Goal: Task Accomplishment & Management: Manage account settings

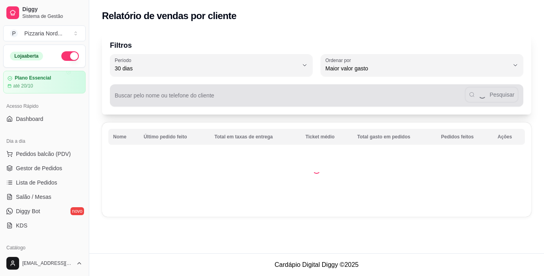
select select "30"
select select "HIGHEST_TOTAL_SPENT_WITH_ORDERS"
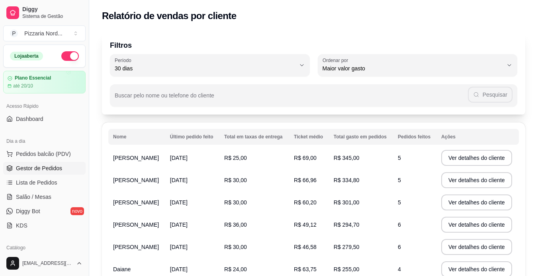
click at [24, 172] on span "Gestor de Pedidos" at bounding box center [39, 168] width 46 height 8
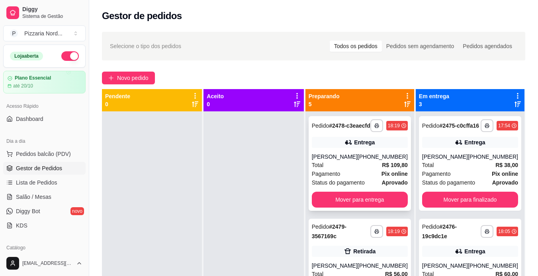
click at [362, 161] on div "[PHONE_NUMBER]" at bounding box center [382, 157] width 50 height 8
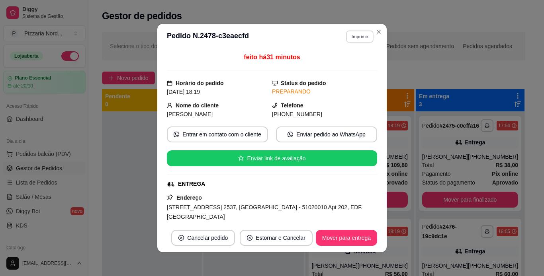
click at [357, 36] on button "Imprimir" at bounding box center [359, 36] width 27 height 12
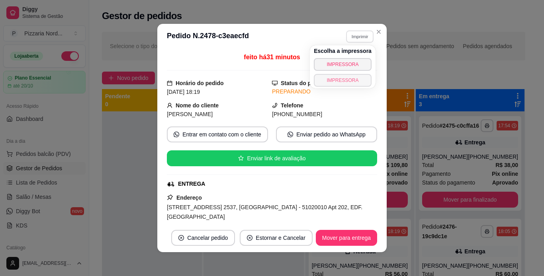
click at [341, 78] on button "IMPRESSORA" at bounding box center [343, 80] width 58 height 13
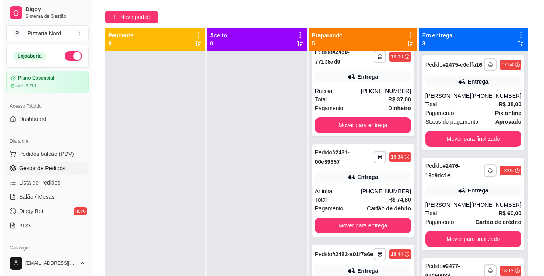
scroll to position [62, 0]
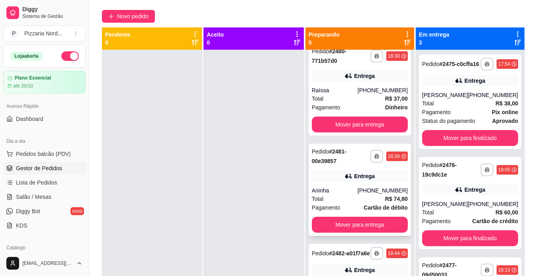
click at [393, 202] on strong "R$ 74,80" at bounding box center [396, 199] width 23 height 6
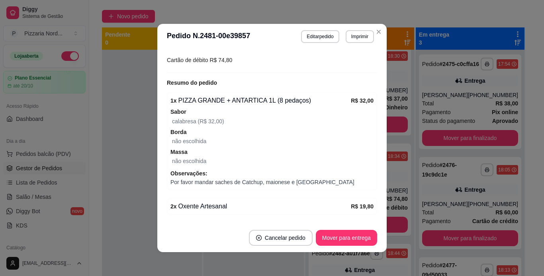
scroll to position [232, 0]
click at [353, 39] on button "Imprimir" at bounding box center [359, 36] width 27 height 12
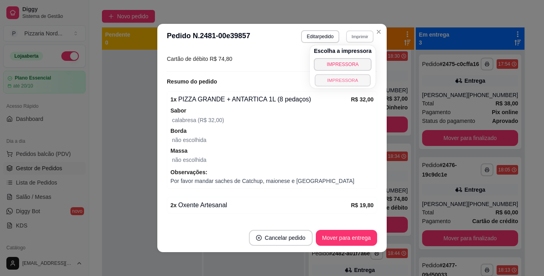
click at [326, 83] on button "IMPRESSORA" at bounding box center [342, 80] width 56 height 12
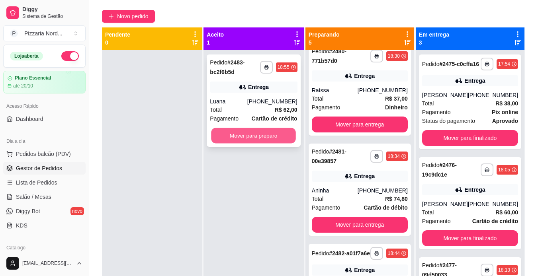
click at [251, 138] on button "Mover para preparo" at bounding box center [253, 136] width 85 height 16
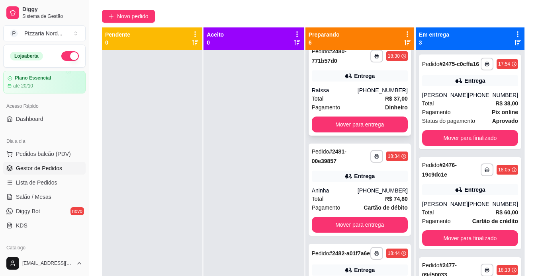
click at [385, 112] on span "Dinheiro" at bounding box center [396, 107] width 23 height 9
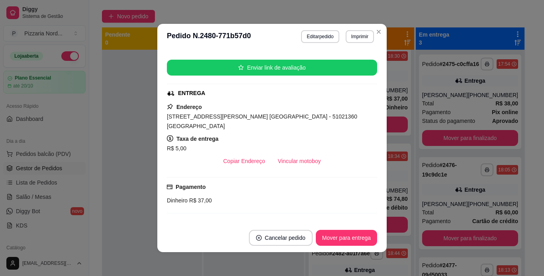
scroll to position [0, 0]
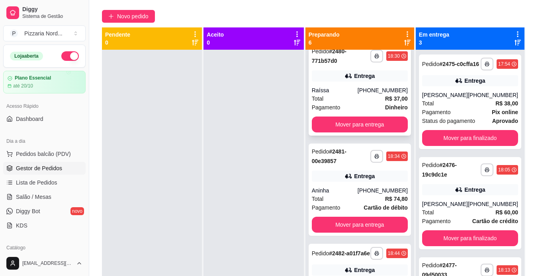
click at [364, 96] on div "**********" at bounding box center [359, 89] width 102 height 92
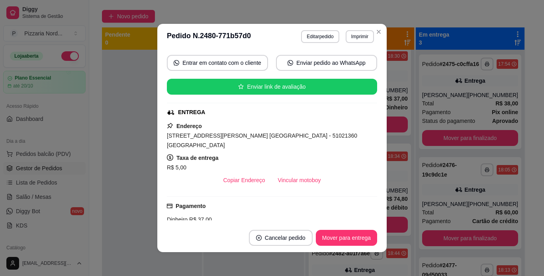
scroll to position [74, 0]
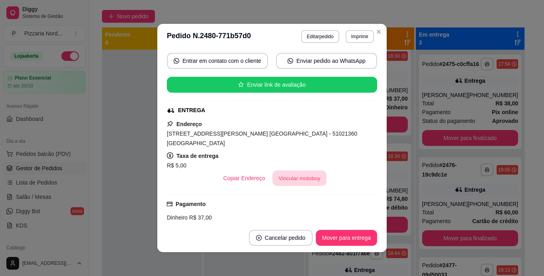
click at [277, 180] on button "Vincular motoboy" at bounding box center [299, 179] width 54 height 16
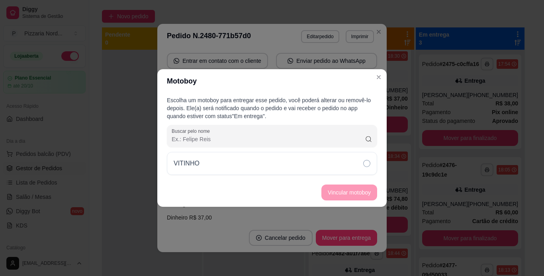
click at [295, 176] on div "Escolha um motoboy para entregar esse pedido, você poderá alterar ou removê-lo …" at bounding box center [271, 135] width 229 height 85
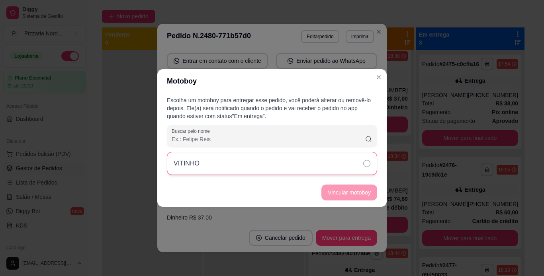
click at [308, 171] on div "VITINHO" at bounding box center [272, 163] width 210 height 23
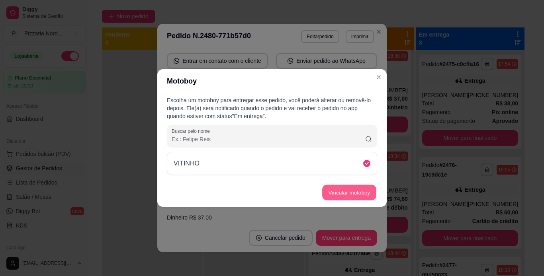
click at [333, 189] on button "Vincular motoboy" at bounding box center [349, 193] width 54 height 16
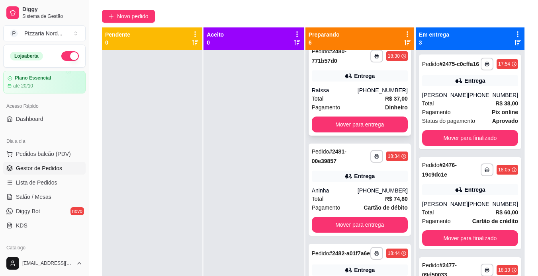
click at [345, 100] on div "**********" at bounding box center [359, 89] width 102 height 92
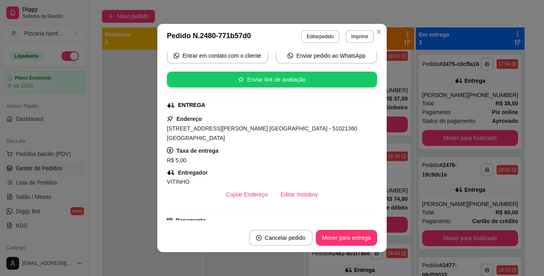
scroll to position [80, 0]
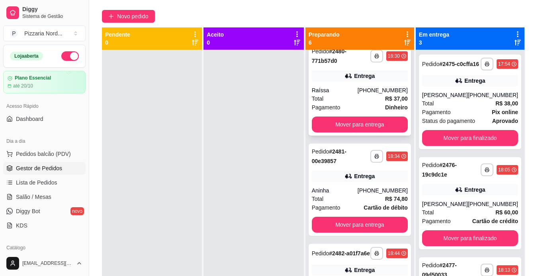
click at [358, 103] on div "Total R$ 37,00" at bounding box center [360, 98] width 96 height 9
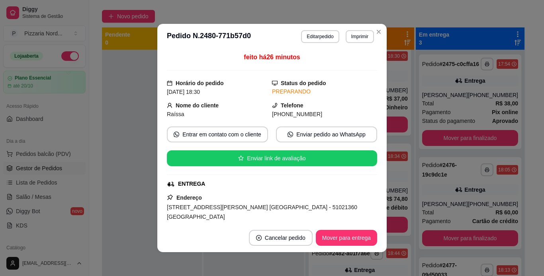
scroll to position [70, 0]
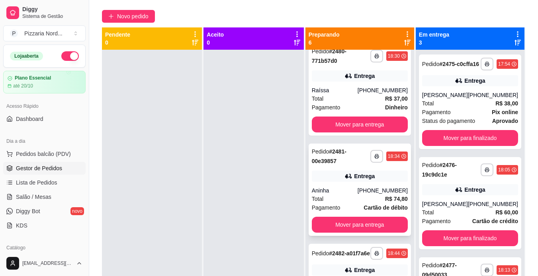
click at [368, 195] on div "[PHONE_NUMBER]" at bounding box center [382, 191] width 50 height 8
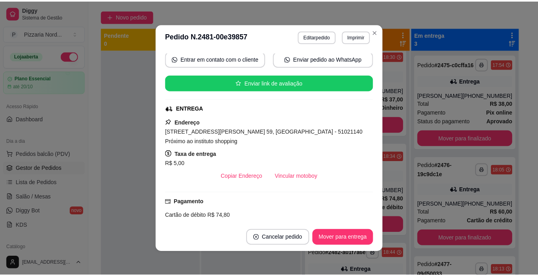
scroll to position [78, 0]
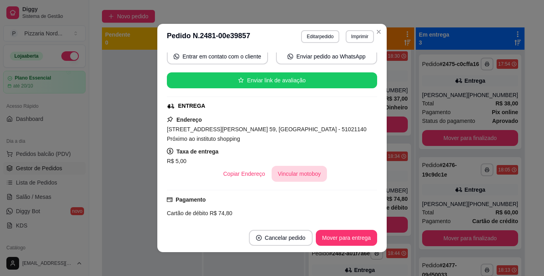
click at [292, 168] on button "Vincular motoboy" at bounding box center [299, 174] width 56 height 16
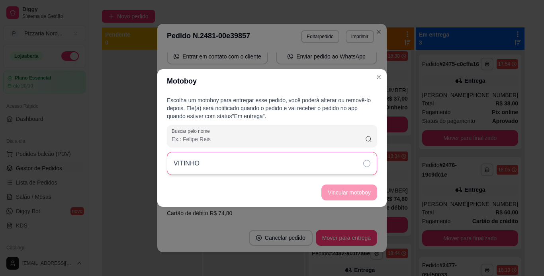
click at [263, 167] on div "VITINHO" at bounding box center [272, 163] width 210 height 23
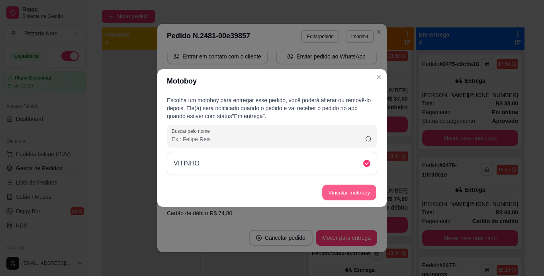
click at [334, 189] on button "Vincular motoboy" at bounding box center [349, 193] width 54 height 16
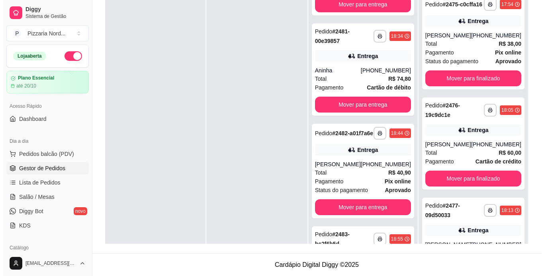
scroll to position [308, 0]
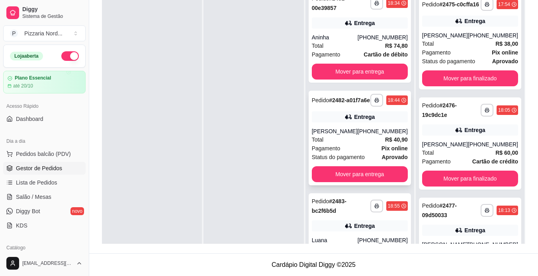
click at [370, 153] on div "Pagamento Pix online" at bounding box center [360, 148] width 96 height 9
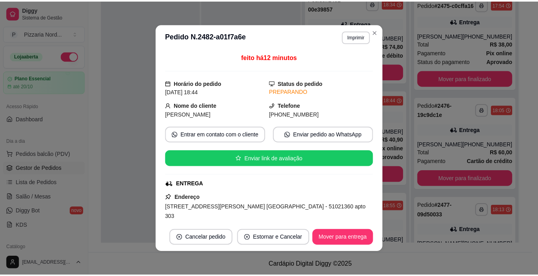
scroll to position [53, 0]
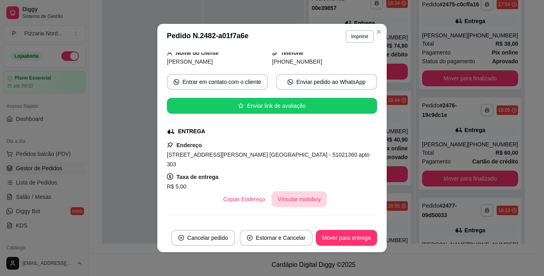
click at [283, 191] on button "Vincular motoboy" at bounding box center [299, 199] width 56 height 16
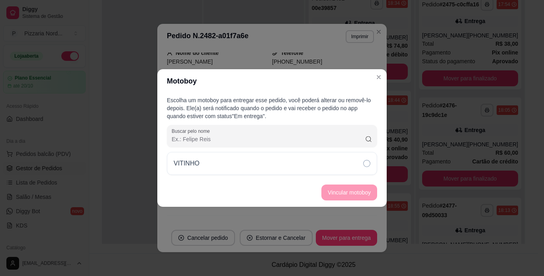
click at [308, 177] on div "Escolha um motoboy para entregar esse pedido, você poderá alterar ou removê-lo …" at bounding box center [271, 135] width 229 height 85
click at [309, 176] on div "Escolha um motoboy para entregar esse pedido, você poderá alterar ou removê-lo …" at bounding box center [271, 135] width 229 height 85
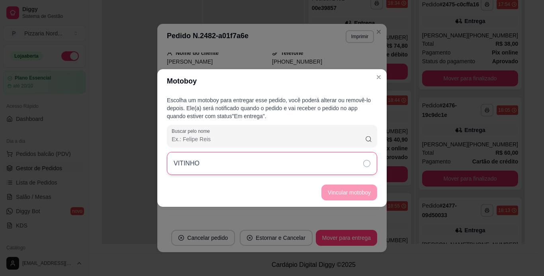
click at [325, 166] on div "VITINHO" at bounding box center [272, 163] width 210 height 23
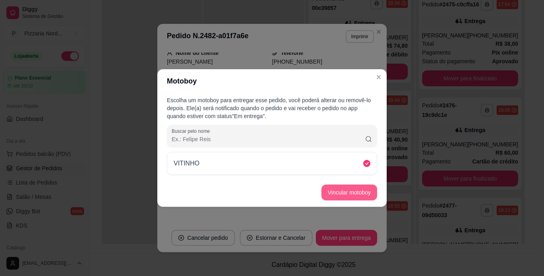
click at [343, 194] on button "Vincular motoboy" at bounding box center [349, 193] width 56 height 16
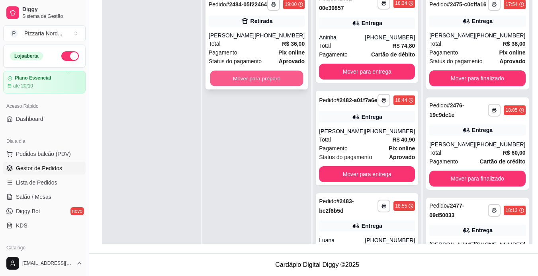
click at [267, 86] on button "Mover para preparo" at bounding box center [256, 79] width 93 height 16
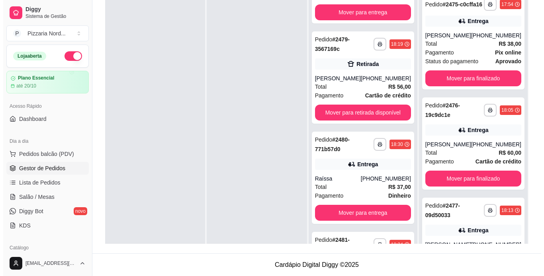
scroll to position [0, 0]
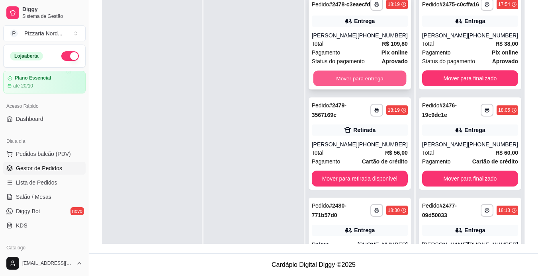
click at [394, 86] on button "Mover para entrega" at bounding box center [359, 79] width 93 height 16
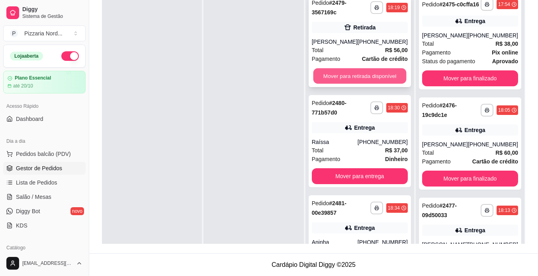
click at [377, 77] on button "Mover para retirada disponível" at bounding box center [359, 76] width 93 height 16
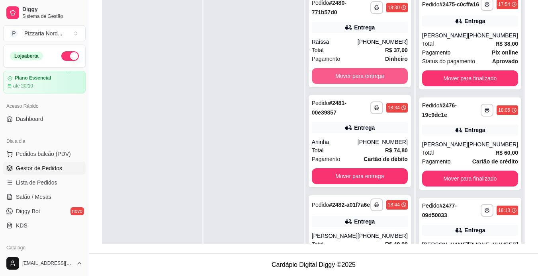
click at [377, 77] on button "Mover para entrega" at bounding box center [360, 76] width 96 height 16
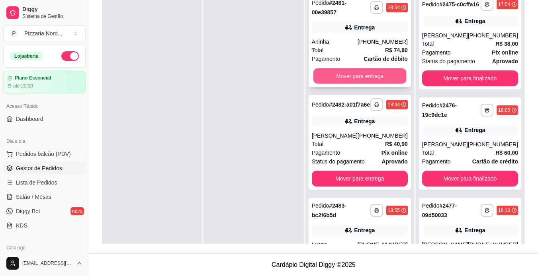
click at [357, 78] on button "Mover para entrega" at bounding box center [359, 76] width 93 height 16
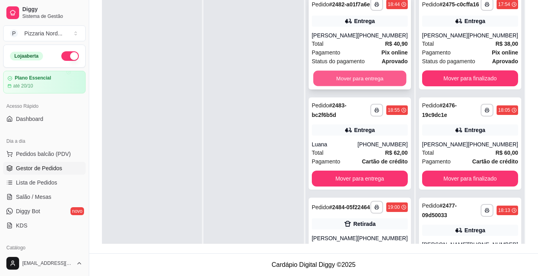
click at [344, 86] on button "Mover para entrega" at bounding box center [359, 79] width 93 height 16
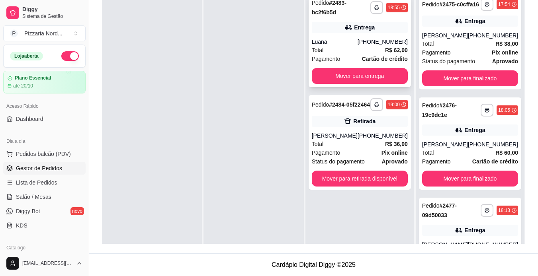
click at [375, 40] on div "[PHONE_NUMBER]" at bounding box center [382, 42] width 50 height 8
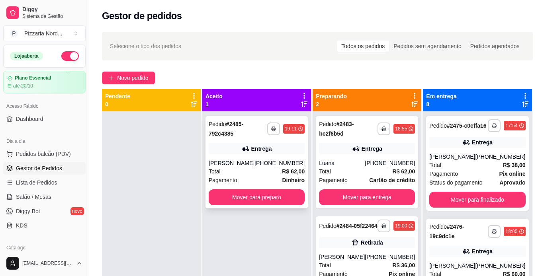
click at [277, 189] on div "**********" at bounding box center [256, 162] width 102 height 92
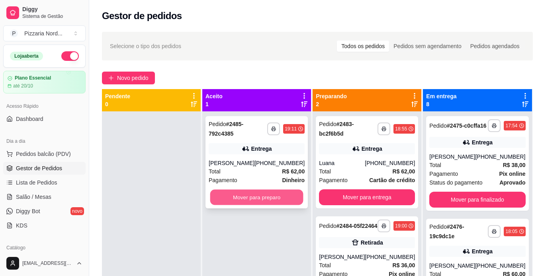
click at [281, 199] on button "Mover para preparo" at bounding box center [256, 198] width 93 height 16
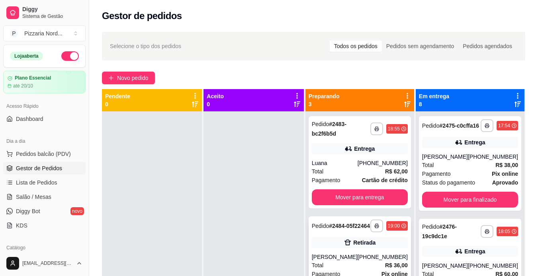
click at [385, 244] on div "Retirada" at bounding box center [360, 242] width 96 height 11
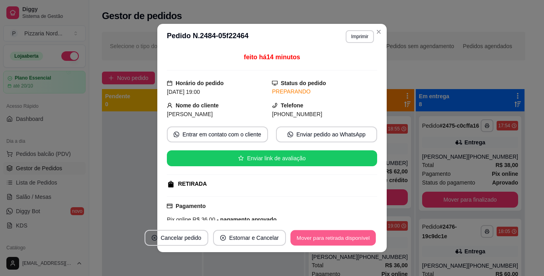
click at [347, 236] on button "Mover para retirada disponível" at bounding box center [332, 238] width 85 height 16
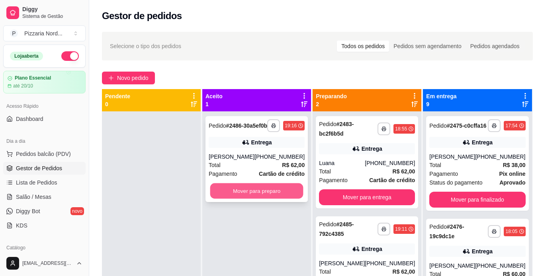
click at [229, 191] on button "Mover para preparo" at bounding box center [256, 191] width 93 height 16
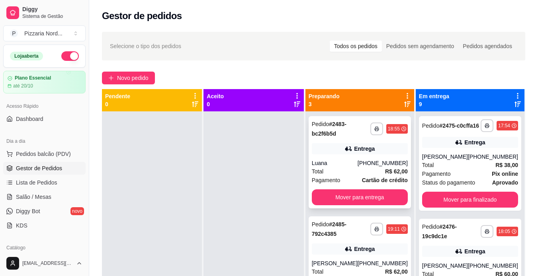
click at [343, 157] on div "**********" at bounding box center [359, 162] width 102 height 92
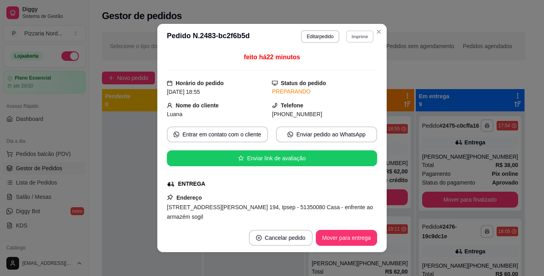
click at [354, 35] on button "Imprimir" at bounding box center [359, 36] width 27 height 12
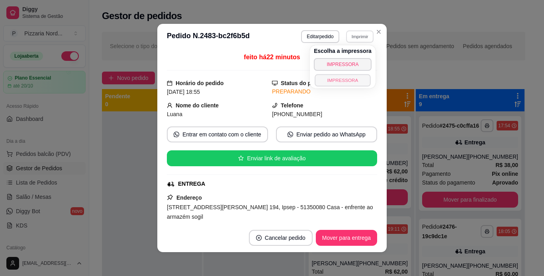
click at [332, 78] on button "IMPRESSORA" at bounding box center [342, 80] width 56 height 12
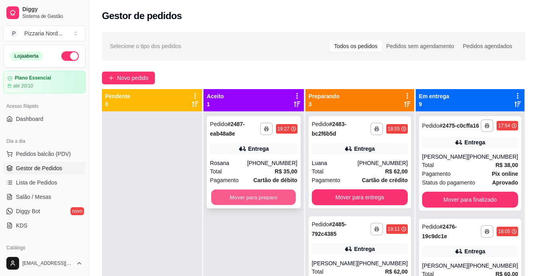
click at [241, 193] on button "Mover para preparo" at bounding box center [253, 198] width 85 height 16
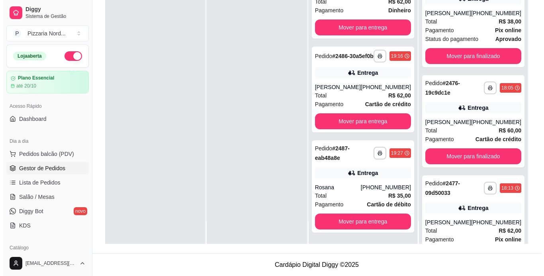
scroll to position [133, 0]
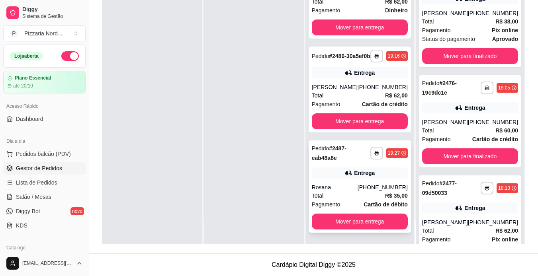
click at [380, 189] on div "[PHONE_NUMBER]" at bounding box center [382, 187] width 50 height 8
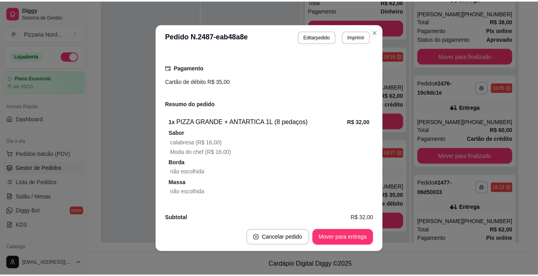
scroll to position [211, 0]
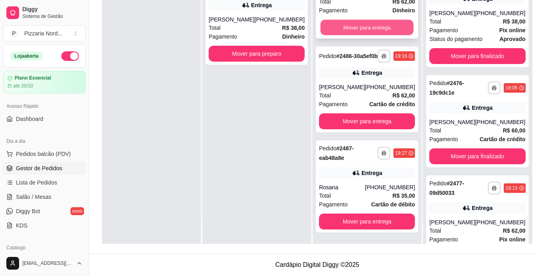
click at [347, 20] on button "Mover para entrega" at bounding box center [366, 28] width 93 height 16
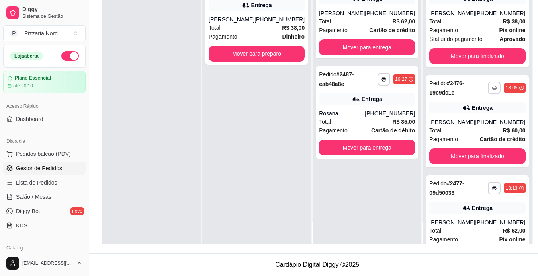
scroll to position [0, 0]
click at [267, 58] on button "Mover para preparo" at bounding box center [256, 54] width 93 height 16
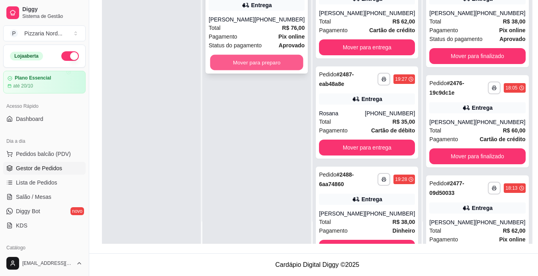
click at [261, 58] on button "Mover para preparo" at bounding box center [256, 63] width 93 height 16
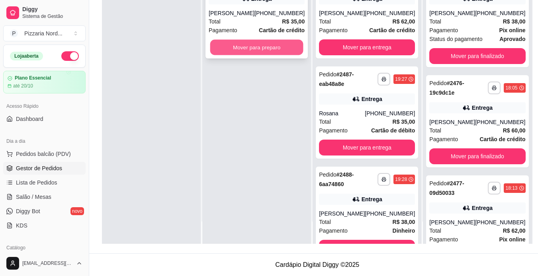
click at [253, 53] on button "Mover para preparo" at bounding box center [256, 48] width 93 height 16
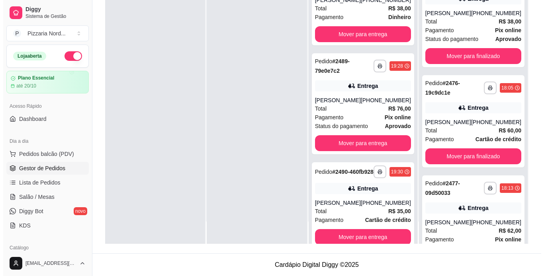
scroll to position [230, 0]
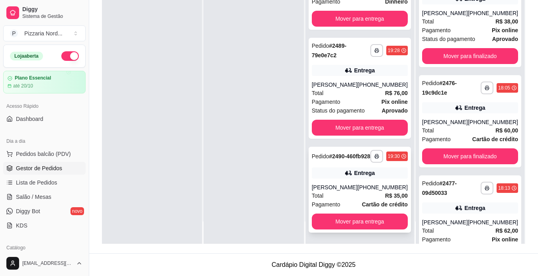
click at [376, 191] on div "[PHONE_NUMBER]" at bounding box center [382, 187] width 50 height 8
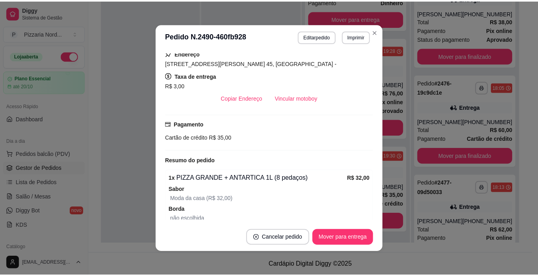
scroll to position [147, 0]
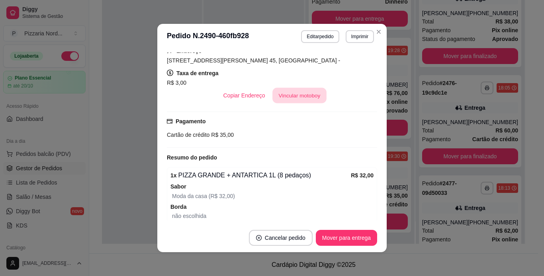
click at [288, 98] on button "Vincular motoboy" at bounding box center [299, 96] width 54 height 16
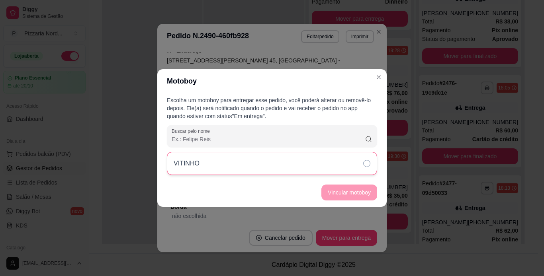
click at [294, 164] on div "VITINHO" at bounding box center [272, 163] width 210 height 23
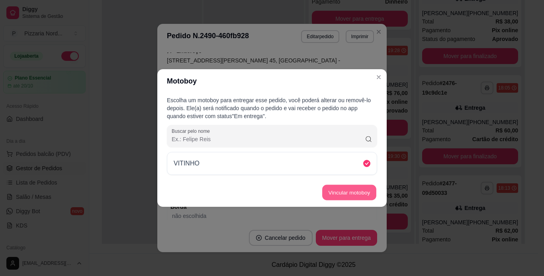
click at [342, 191] on button "Vincular motoboy" at bounding box center [349, 193] width 54 height 16
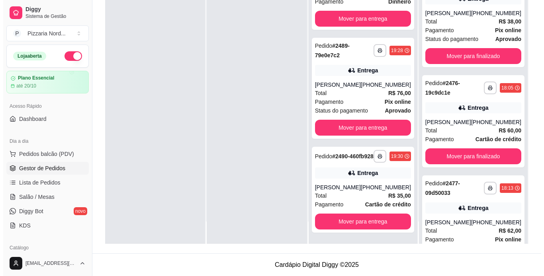
scroll to position [0, 0]
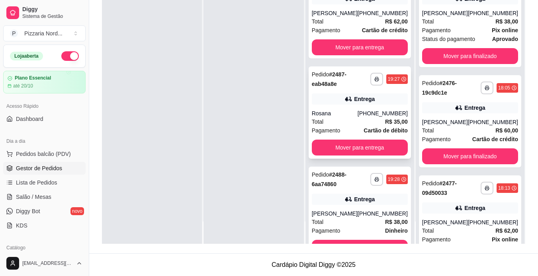
click at [379, 113] on div "**********" at bounding box center [359, 112] width 102 height 92
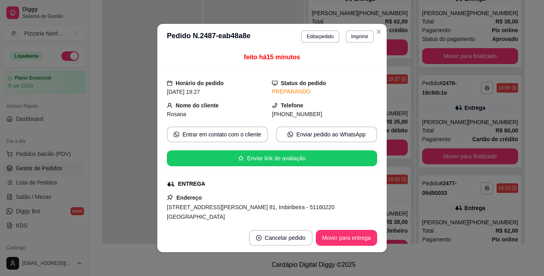
click at [374, 187] on div "feito há 15 minutos Horário do pedido [DATE] 19:27 Status do pedido PREPARANDO …" at bounding box center [272, 137] width 210 height 168
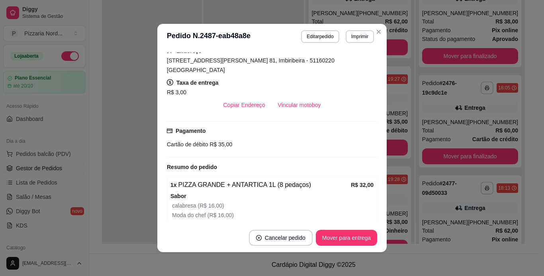
drag, startPoint x: 290, startPoint y: 86, endPoint x: 288, endPoint y: 94, distance: 8.1
click at [288, 94] on div "Endereço [STREET_ADDRESS][PERSON_NAME] 81, Imbiribeira - 51160220 Casa amarela …" at bounding box center [272, 79] width 210 height 67
click at [288, 97] on button "Vincular motoboy" at bounding box center [299, 105] width 54 height 16
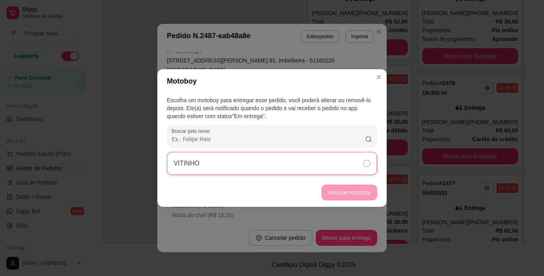
click at [301, 168] on div "VITINHO" at bounding box center [272, 163] width 210 height 23
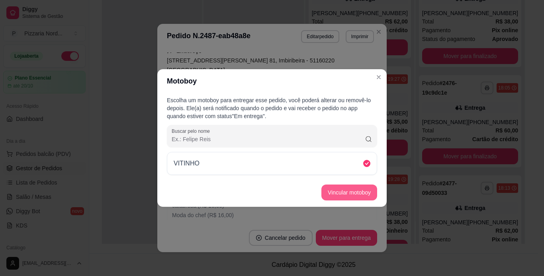
click at [346, 198] on button "Vincular motoboy" at bounding box center [349, 193] width 56 height 16
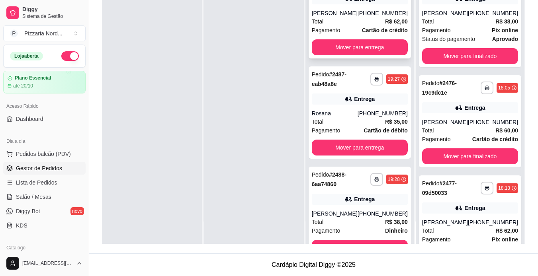
click at [375, 17] on div "[PHONE_NUMBER]" at bounding box center [382, 13] width 50 height 8
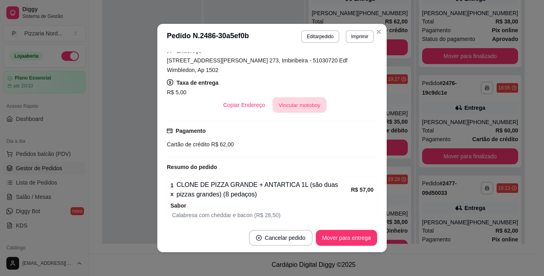
click at [307, 101] on button "Vincular motoboy" at bounding box center [299, 105] width 54 height 16
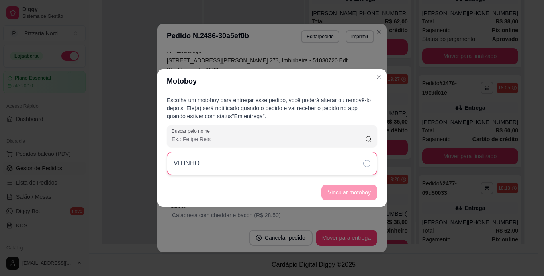
click at [308, 166] on div "VITINHO" at bounding box center [272, 163] width 210 height 23
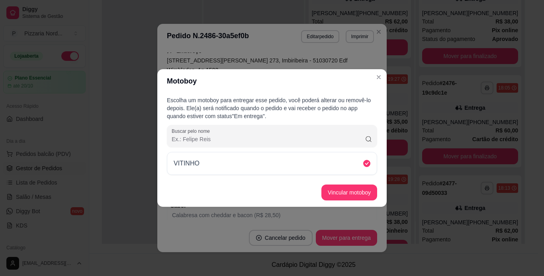
drag, startPoint x: 337, startPoint y: 203, endPoint x: 335, endPoint y: 189, distance: 14.4
click at [335, 189] on footer "Vincular motoboy" at bounding box center [271, 192] width 229 height 29
click at [335, 189] on button "Vincular motoboy" at bounding box center [349, 193] width 54 height 16
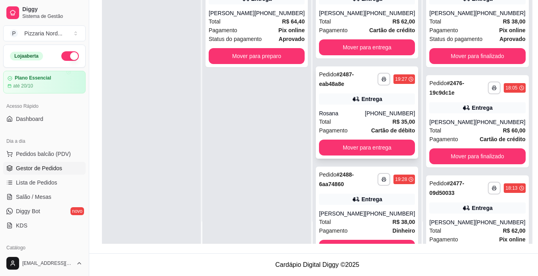
click at [373, 115] on div "**********" at bounding box center [367, 112] width 102 height 92
click at [392, 225] on strong "R$ 38,00" at bounding box center [403, 222] width 23 height 6
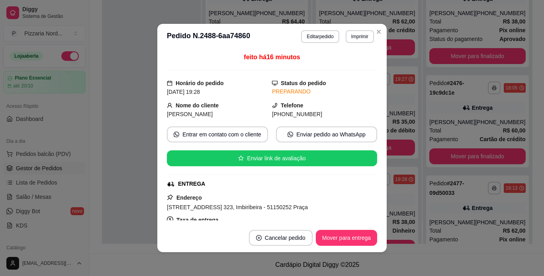
click at [374, 206] on div "feito há 16 minutos Horário do pedido [DATE] 19:28 Status do pedido PREPARANDO …" at bounding box center [271, 136] width 229 height 174
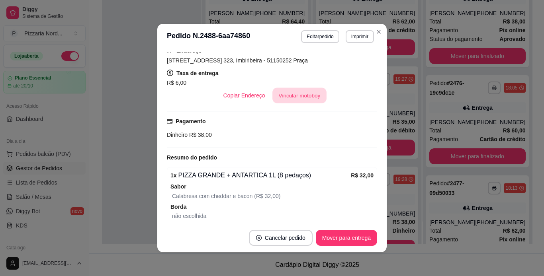
click at [310, 96] on button "Vincular motoboy" at bounding box center [299, 96] width 54 height 16
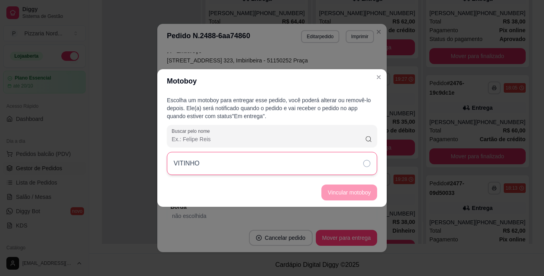
click at [315, 165] on div "VITINHO" at bounding box center [272, 163] width 210 height 23
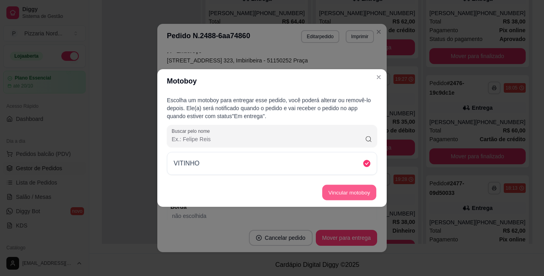
click at [351, 191] on button "Vincular motoboy" at bounding box center [349, 193] width 54 height 16
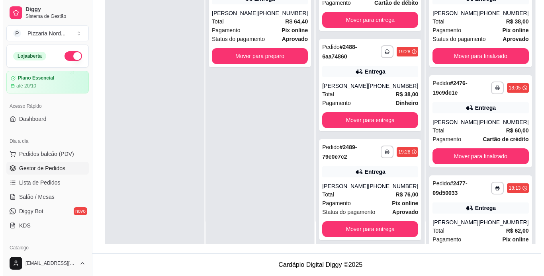
scroll to position [129, 0]
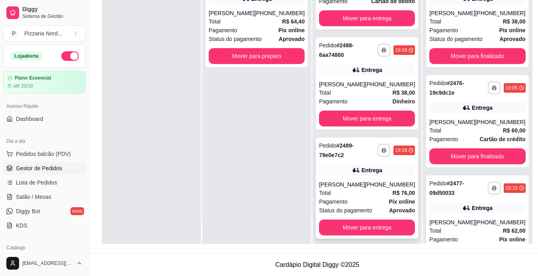
click at [382, 189] on div "[PHONE_NUMBER]" at bounding box center [389, 185] width 50 height 8
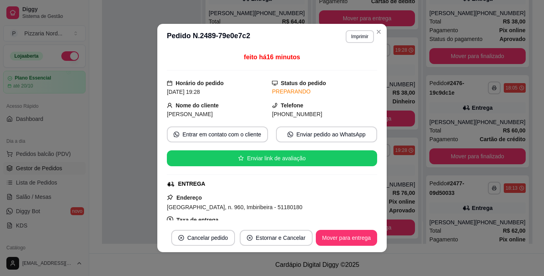
scroll to position [147, 0]
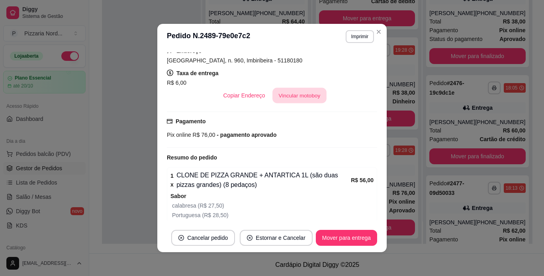
click at [292, 94] on button "Vincular motoboy" at bounding box center [299, 96] width 54 height 16
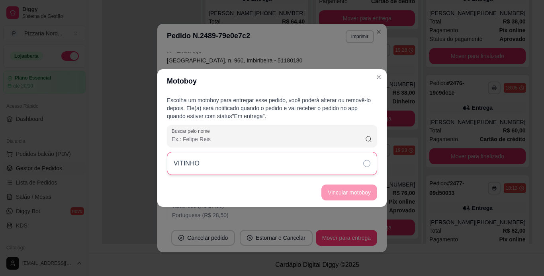
click at [297, 172] on div "VITINHO" at bounding box center [272, 163] width 210 height 23
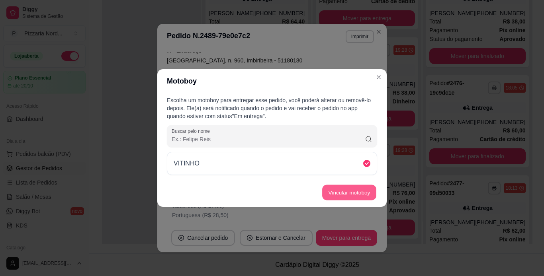
click at [341, 191] on button "Vincular motoboy" at bounding box center [349, 193] width 54 height 16
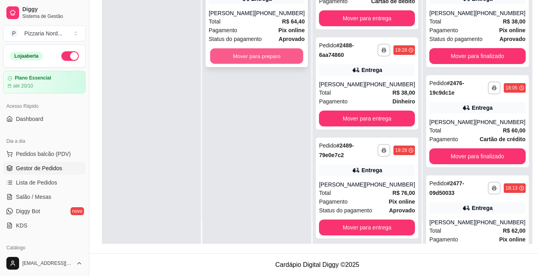
click at [279, 58] on button "Mover para preparo" at bounding box center [256, 57] width 93 height 16
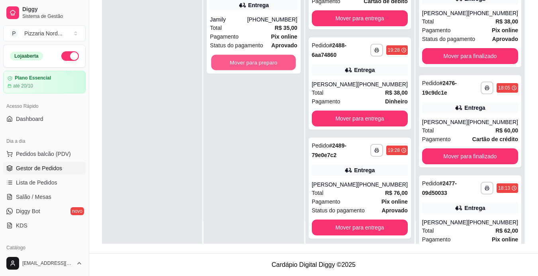
click at [279, 58] on button "Mover para preparo" at bounding box center [253, 63] width 85 height 16
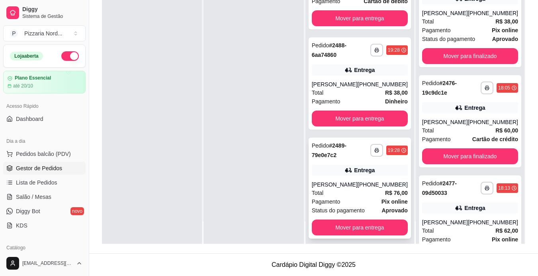
click at [387, 185] on div "**********" at bounding box center [359, 188] width 102 height 101
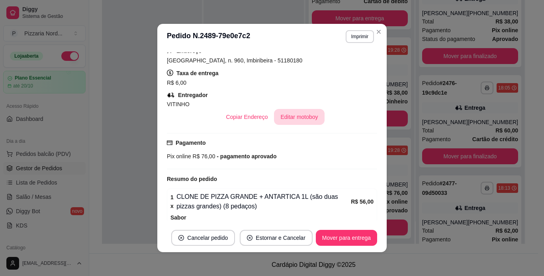
click at [297, 117] on button "Editar motoboy" at bounding box center [299, 117] width 50 height 16
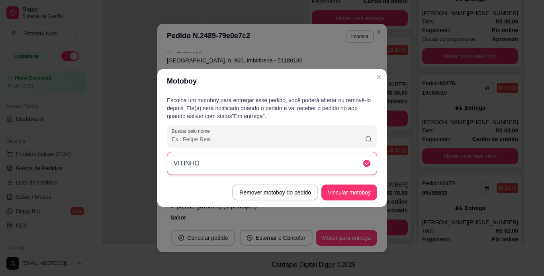
click at [317, 157] on div "VITINHO" at bounding box center [272, 163] width 210 height 23
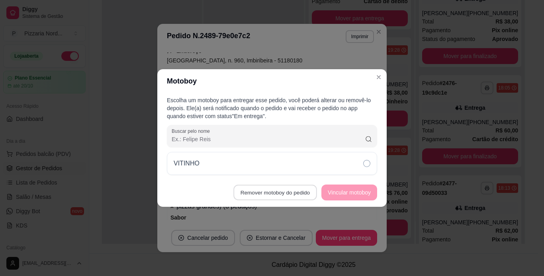
click at [301, 192] on button "Remover motoboy do pedido" at bounding box center [275, 193] width 83 height 16
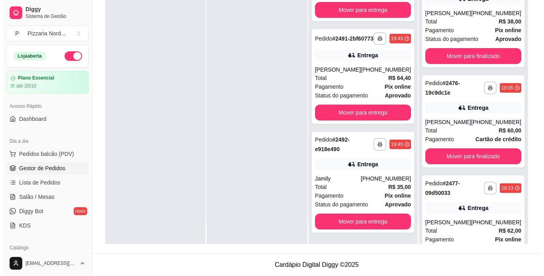
scroll to position [460, 0]
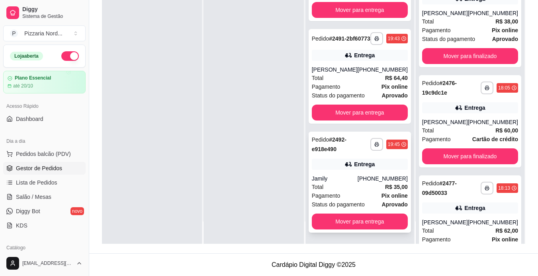
click at [381, 193] on strong "Pix online" at bounding box center [394, 196] width 26 height 6
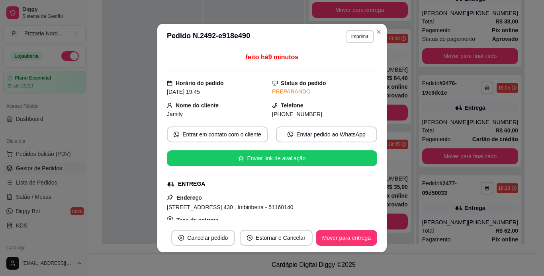
click at [363, 190] on div "feito há 9 minutos Horário do pedido [DATE] 19:45 Status do pedido PREPARANDO N…" at bounding box center [272, 137] width 210 height 168
click at [367, 190] on div "feito há 9 minutos Horário do pedido [DATE] 19:45 Status do pedido PREPARANDO N…" at bounding box center [272, 137] width 210 height 168
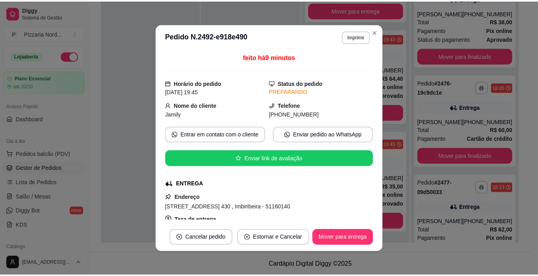
scroll to position [147, 0]
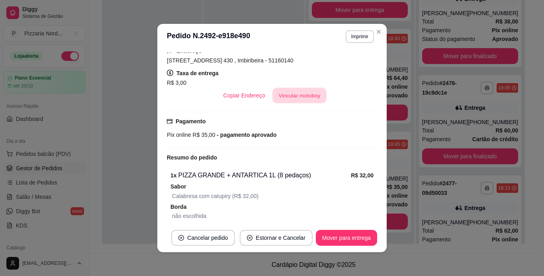
click at [294, 95] on button "Vincular motoboy" at bounding box center [299, 96] width 54 height 16
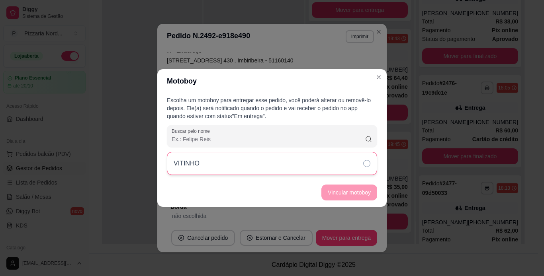
click at [301, 154] on div "VITINHO" at bounding box center [272, 163] width 210 height 23
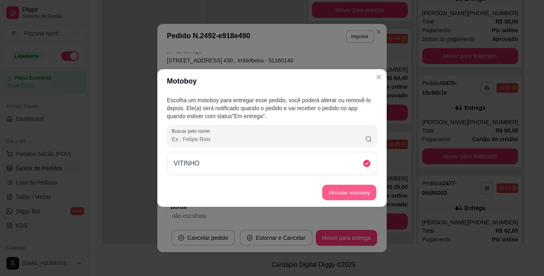
click at [337, 193] on button "Vincular motoboy" at bounding box center [349, 193] width 54 height 16
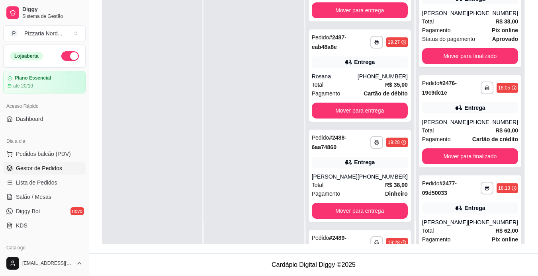
scroll to position [20, 0]
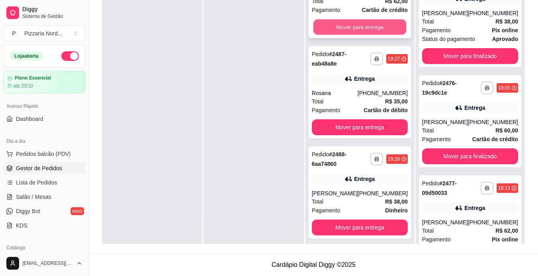
click at [378, 30] on button "Mover para entrega" at bounding box center [359, 27] width 93 height 16
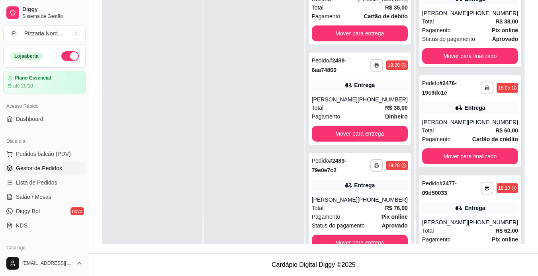
scroll to position [0, 0]
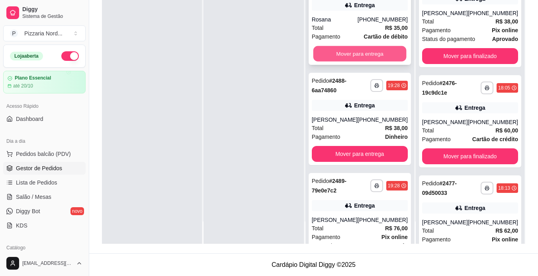
click at [368, 56] on button "Mover para entrega" at bounding box center [359, 54] width 93 height 16
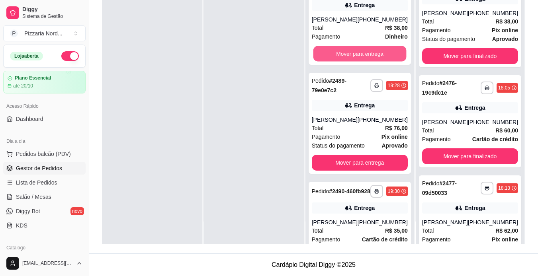
click at [368, 56] on button "Mover para entrega" at bounding box center [359, 54] width 93 height 16
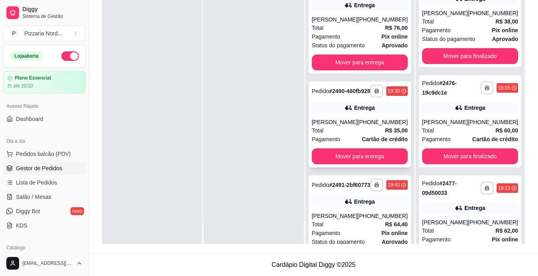
click at [372, 154] on div "**********" at bounding box center [359, 125] width 102 height 86
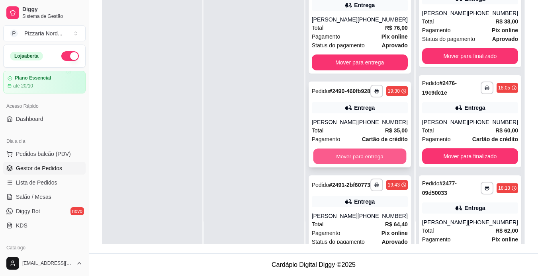
click at [388, 164] on button "Mover para entrega" at bounding box center [359, 157] width 93 height 16
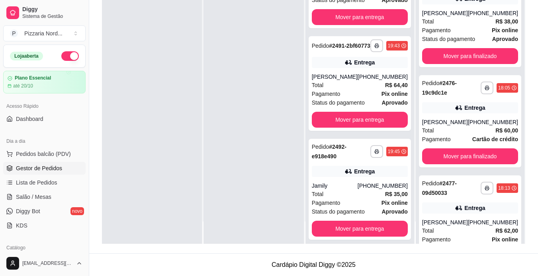
scroll to position [59, 0]
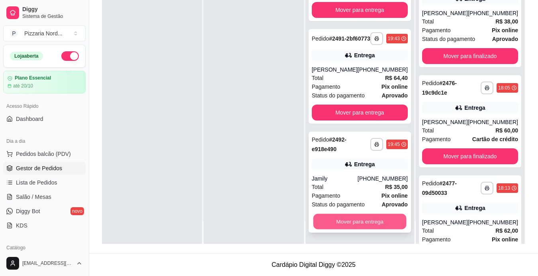
click at [375, 224] on button "Mover para entrega" at bounding box center [359, 222] width 93 height 16
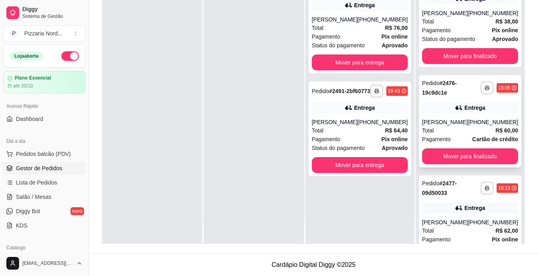
scroll to position [0, 0]
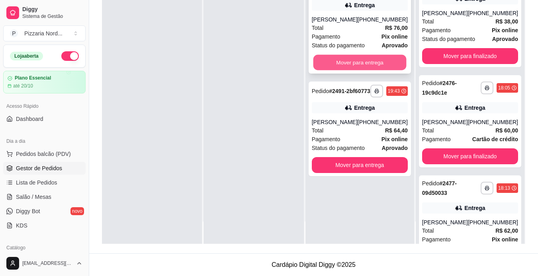
click at [349, 65] on button "Mover para entrega" at bounding box center [359, 63] width 93 height 16
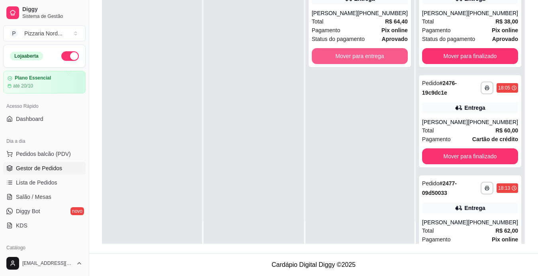
click at [349, 64] on button "Mover para entrega" at bounding box center [360, 56] width 96 height 16
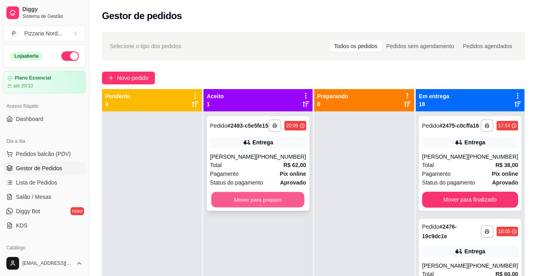
click at [268, 206] on button "Mover para preparo" at bounding box center [257, 200] width 93 height 16
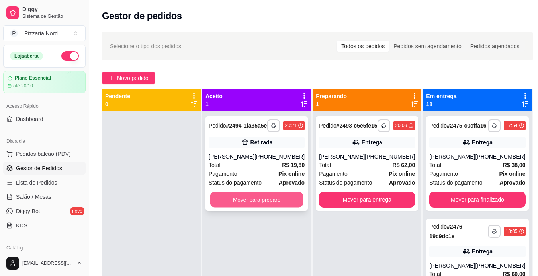
click at [267, 208] on button "Mover para preparo" at bounding box center [256, 200] width 93 height 16
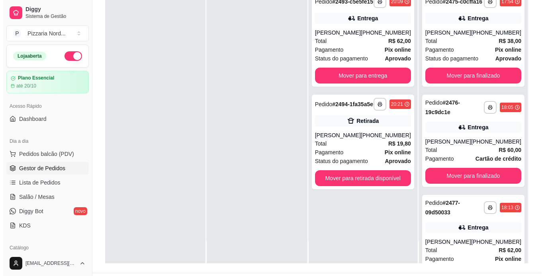
scroll to position [121, 0]
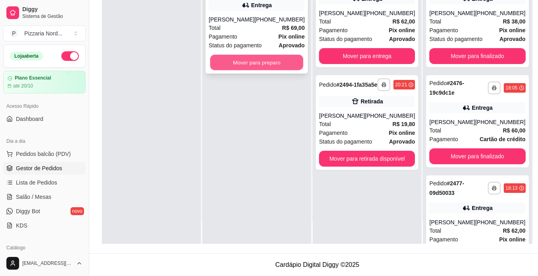
click at [244, 59] on button "Mover para preparo" at bounding box center [256, 63] width 93 height 16
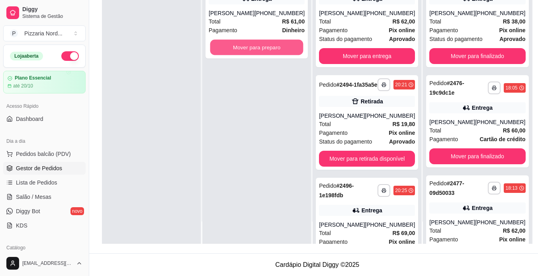
click at [244, 55] on button "Mover para preparo" at bounding box center [256, 48] width 93 height 16
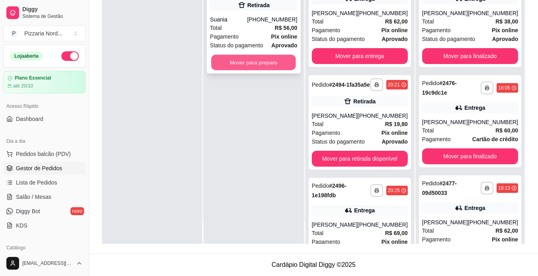
click at [273, 64] on button "Mover para preparo" at bounding box center [253, 63] width 85 height 16
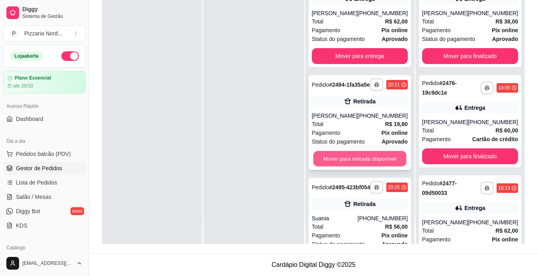
click at [351, 165] on button "Mover para retirada disponível" at bounding box center [359, 159] width 93 height 16
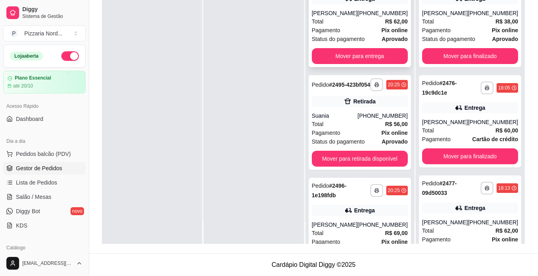
click at [376, 17] on div "[PHONE_NUMBER]" at bounding box center [382, 13] width 50 height 8
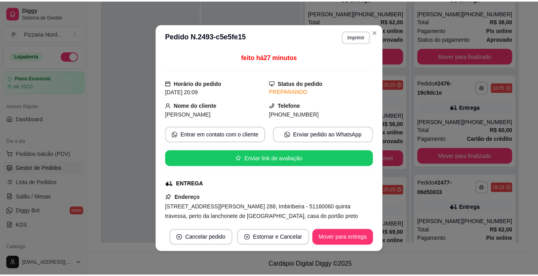
scroll to position [147, 0]
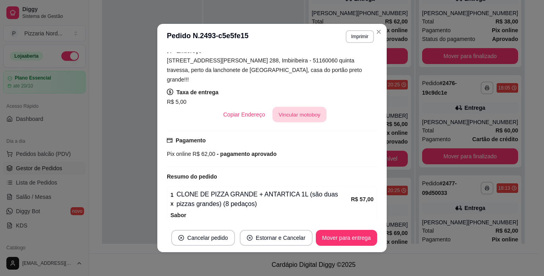
click at [289, 108] on button "Vincular motoboy" at bounding box center [299, 115] width 54 height 16
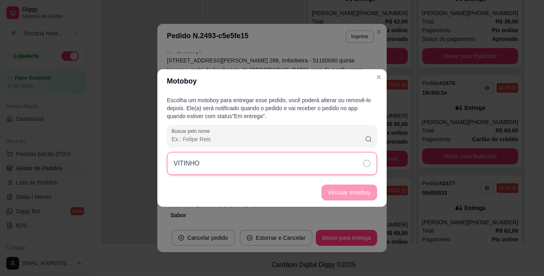
click at [285, 152] on div "VITINHO" at bounding box center [272, 163] width 210 height 23
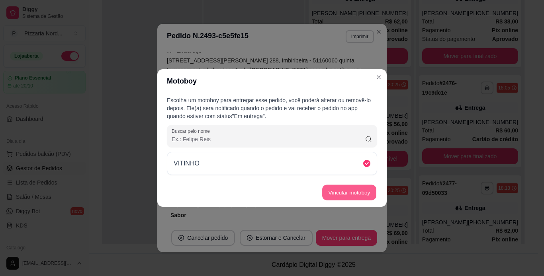
click at [342, 198] on button "Vincular motoboy" at bounding box center [349, 193] width 54 height 16
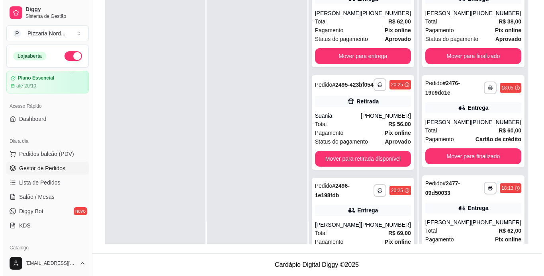
scroll to position [159, 0]
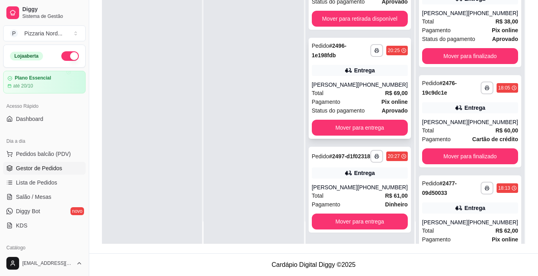
click at [334, 97] on span "Pagamento" at bounding box center [326, 101] width 29 height 9
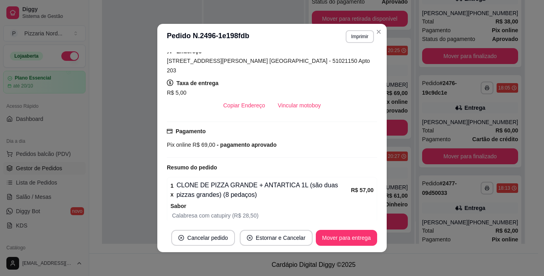
scroll to position [147, 0]
click at [296, 97] on button "Vincular motoboy" at bounding box center [299, 105] width 54 height 16
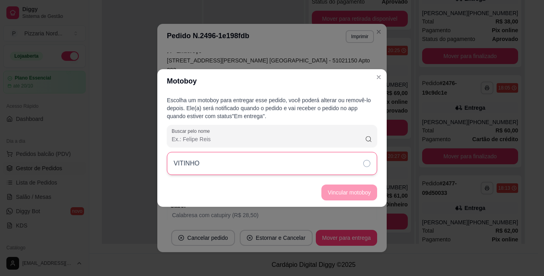
click at [291, 161] on div "VITINHO" at bounding box center [272, 163] width 210 height 23
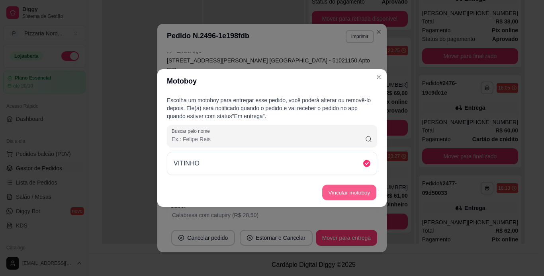
click at [341, 197] on button "Vincular motoboy" at bounding box center [349, 193] width 54 height 16
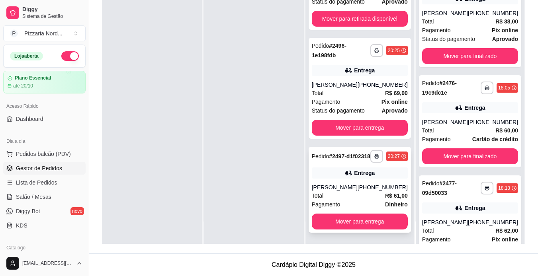
click at [393, 171] on div "Entrega" at bounding box center [360, 173] width 96 height 11
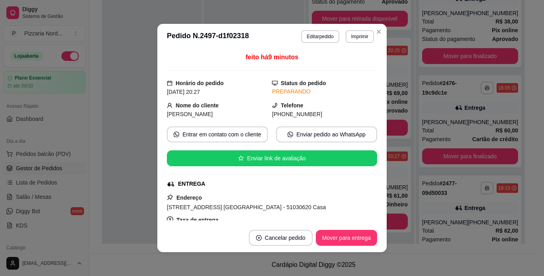
click at [366, 193] on div "Endereço [STREET_ADDRESS] [GEOGRAPHIC_DATA] - 51030620 Casa Taxa de entrega R$ …" at bounding box center [272, 221] width 210 height 57
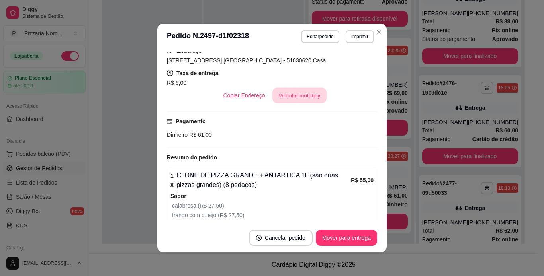
click at [286, 88] on button "Vincular motoboy" at bounding box center [299, 96] width 54 height 16
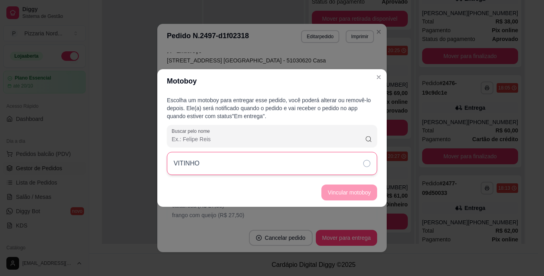
drag, startPoint x: 236, startPoint y: 190, endPoint x: 230, endPoint y: 173, distance: 17.9
click at [230, 173] on section "Motoboy Escolha um motoboy para entregar esse pedido, você poderá alterar ou re…" at bounding box center [271, 138] width 229 height 138
click at [230, 173] on div "VITINHO" at bounding box center [272, 163] width 210 height 23
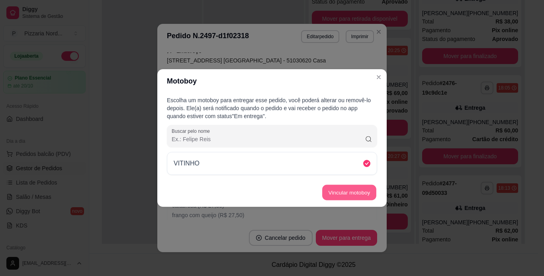
click at [331, 187] on button "Vincular motoboy" at bounding box center [349, 193] width 54 height 16
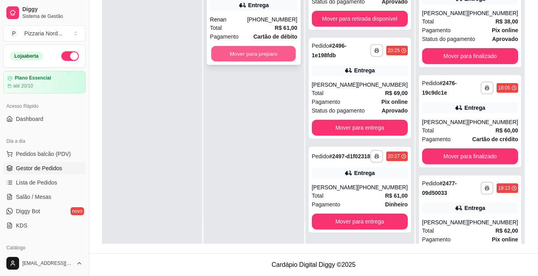
click at [285, 57] on button "Mover para preparo" at bounding box center [253, 54] width 85 height 16
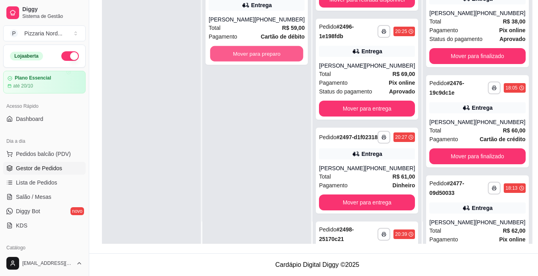
click at [285, 57] on button "Mover para preparo" at bounding box center [256, 54] width 93 height 16
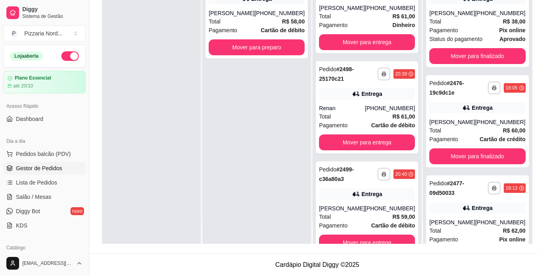
scroll to position [238, 0]
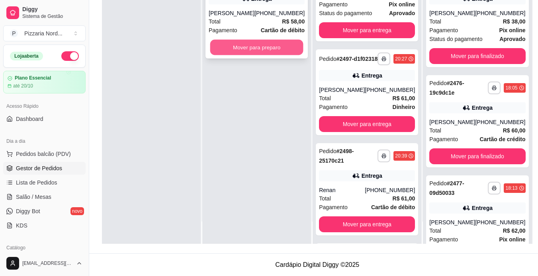
click at [246, 55] on button "Mover para preparo" at bounding box center [256, 48] width 93 height 16
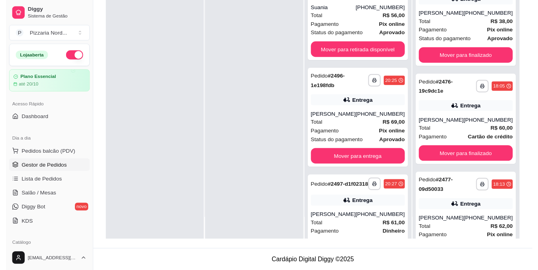
scroll to position [66, 0]
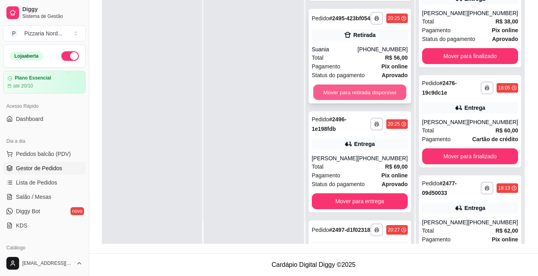
click at [374, 100] on button "Mover para retirada disponível" at bounding box center [359, 93] width 93 height 16
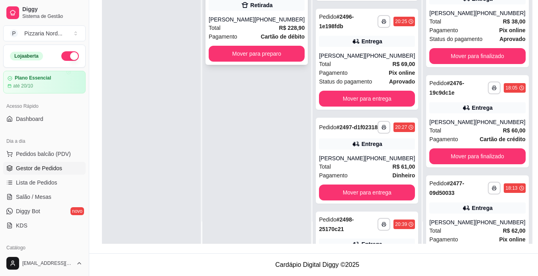
click at [265, 29] on div "Total R$ 228,90" at bounding box center [257, 27] width 96 height 9
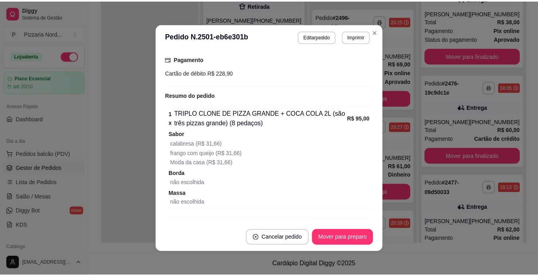
scroll to position [294, 0]
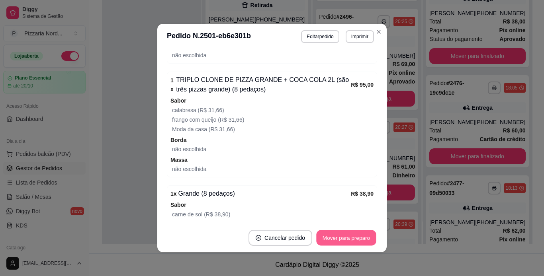
click at [355, 242] on button "Mover para preparo" at bounding box center [346, 238] width 60 height 16
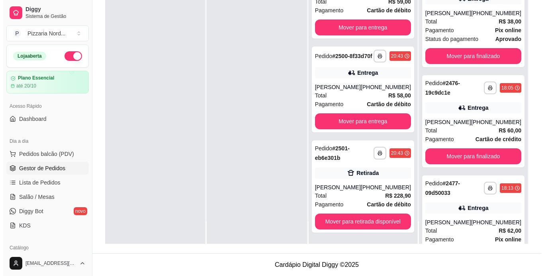
scroll to position [451, 0]
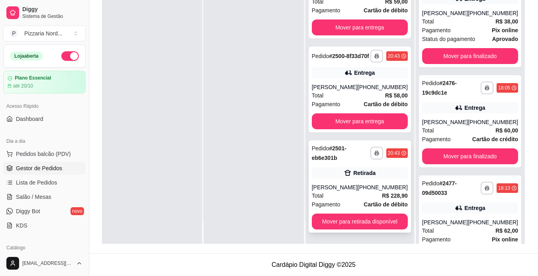
click at [327, 191] on div "[PERSON_NAME]" at bounding box center [335, 187] width 46 height 8
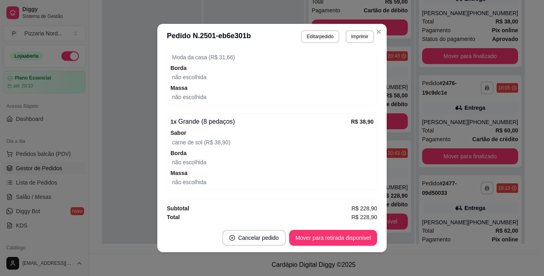
scroll to position [367, 0]
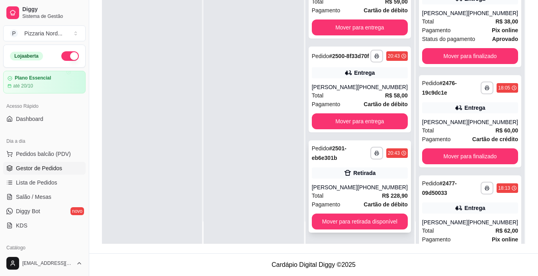
click at [337, 185] on div "[PERSON_NAME]" at bounding box center [335, 187] width 46 height 8
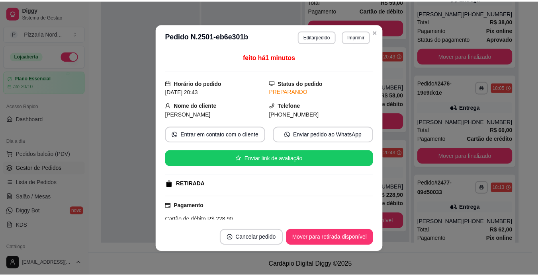
scroll to position [147, 0]
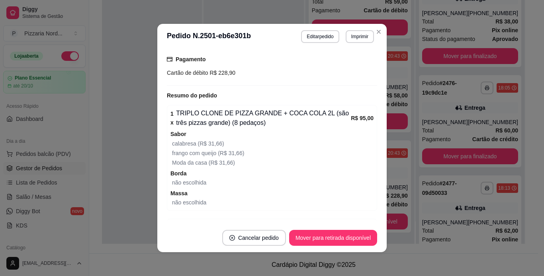
click at [367, 198] on div "1 x TRIPLO CLONE DE PIZZA GRANDE + COCA COLA 2L (são três pizzas grande) (8 ped…" at bounding box center [272, 158] width 210 height 106
click at [246, 231] on button "Cancelar pedido" at bounding box center [254, 238] width 64 height 16
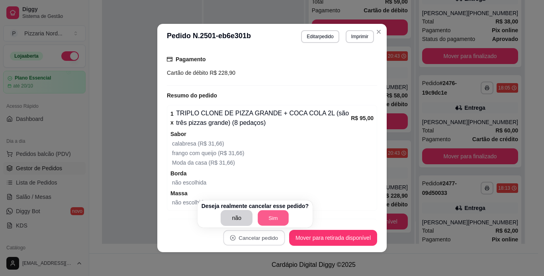
click at [260, 217] on button "Sim" at bounding box center [273, 218] width 31 height 16
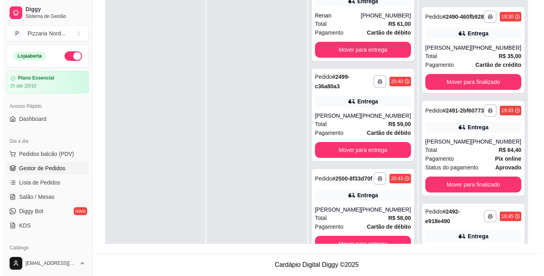
scroll to position [1841, 0]
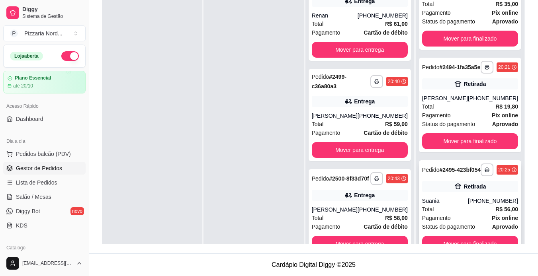
click at [455, 207] on div "Total R$ 56,00" at bounding box center [470, 209] width 96 height 9
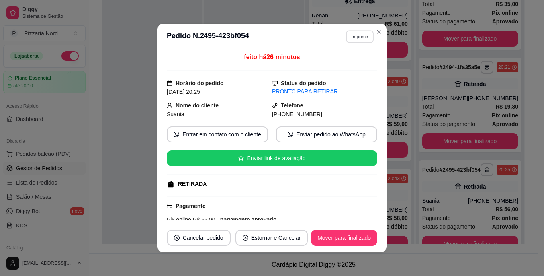
click at [366, 41] on button "Imprimir" at bounding box center [359, 36] width 27 height 12
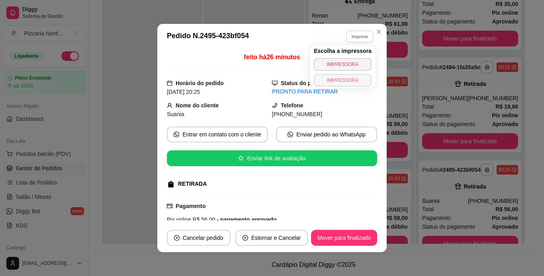
click at [359, 78] on button "IMPRESSORA" at bounding box center [343, 80] width 58 height 13
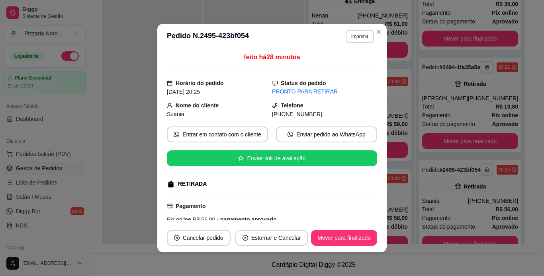
select select "30"
select select "HIGHEST_TOTAL_SPENT_WITH_ORDERS"
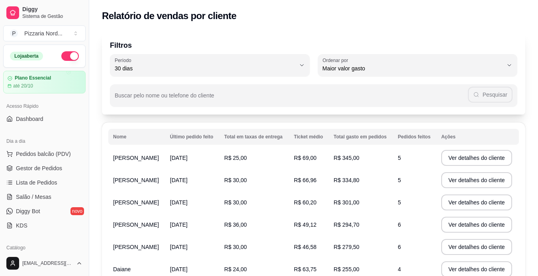
click at [374, 110] on div "Filtros 30 Período Hoje Ontem 7 dias 15 dias 30 dias 45 dias 60 dias Período 30…" at bounding box center [313, 73] width 423 height 83
click at [46, 171] on span "Gestor de Pedidos" at bounding box center [39, 168] width 46 height 8
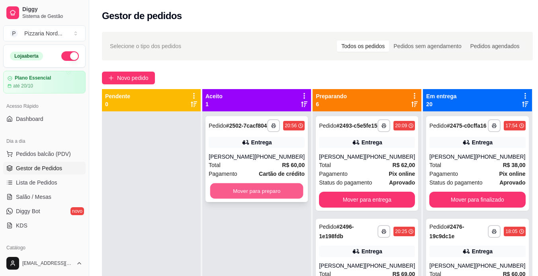
click at [281, 193] on button "Mover para preparo" at bounding box center [256, 191] width 93 height 16
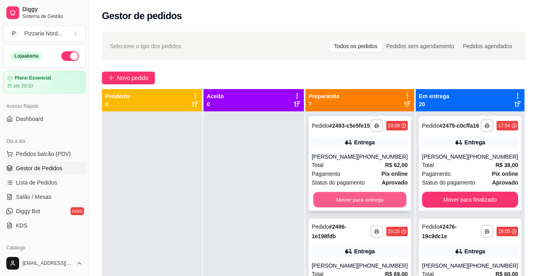
click at [341, 208] on button "Mover para entrega" at bounding box center [359, 200] width 93 height 16
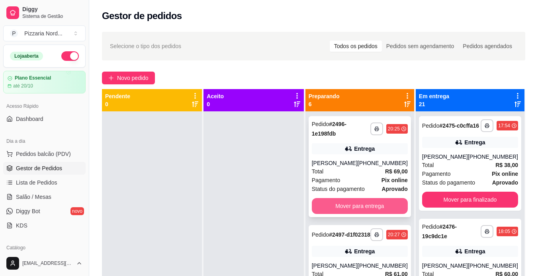
click at [331, 204] on button "Mover para entrega" at bounding box center [360, 206] width 96 height 16
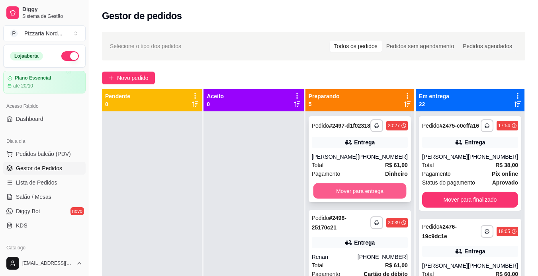
click at [352, 199] on button "Mover para entrega" at bounding box center [359, 191] width 93 height 16
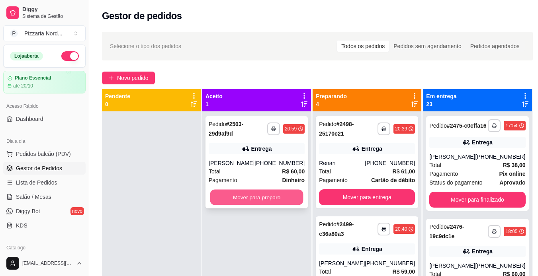
click at [285, 200] on button "Mover para preparo" at bounding box center [256, 198] width 93 height 16
click at [267, 203] on button "Mover para preparo" at bounding box center [256, 198] width 93 height 16
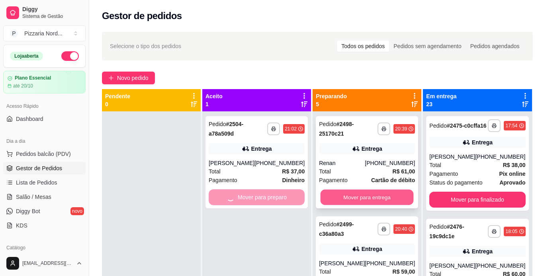
click at [356, 194] on button "Mover para entrega" at bounding box center [366, 198] width 93 height 16
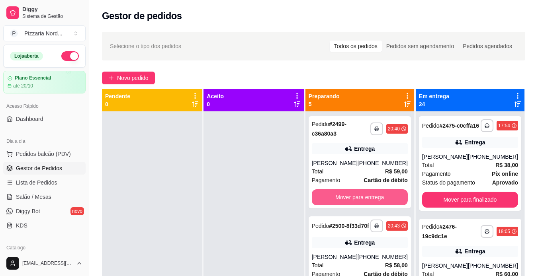
click at [356, 194] on button "Mover para entrega" at bounding box center [360, 197] width 96 height 16
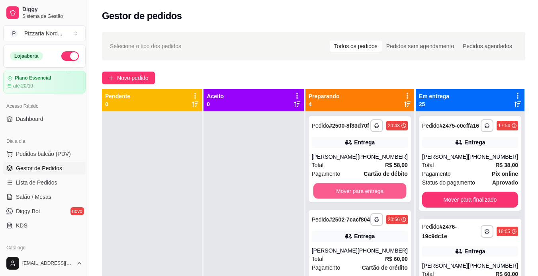
click at [356, 194] on button "Mover para entrega" at bounding box center [359, 191] width 93 height 16
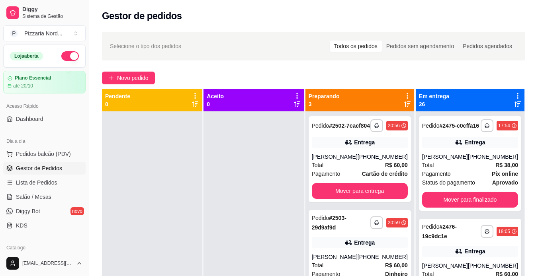
scroll to position [49, 0]
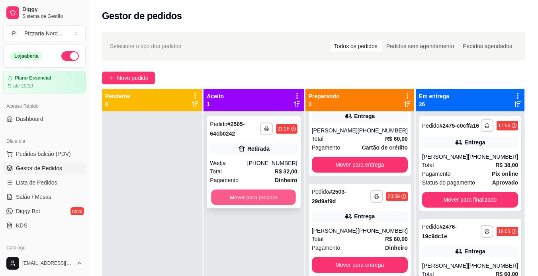
click at [234, 201] on button "Mover para preparo" at bounding box center [253, 198] width 85 height 16
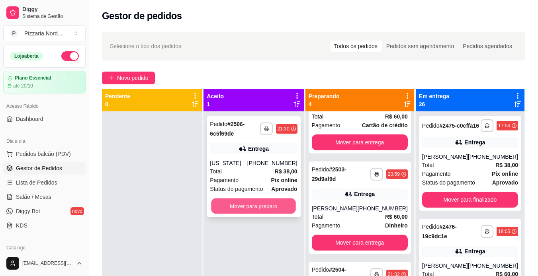
click at [234, 201] on button "Mover para preparo" at bounding box center [253, 207] width 85 height 16
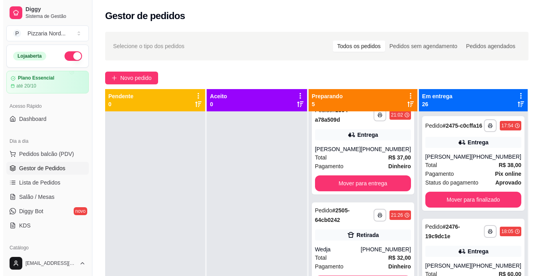
scroll to position [178, 0]
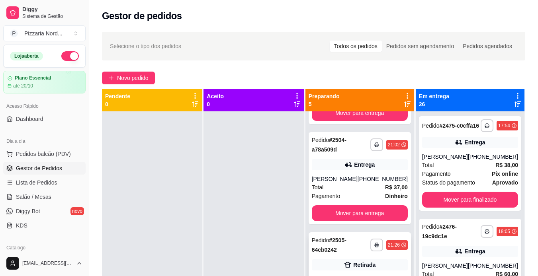
click at [387, 255] on div "**********" at bounding box center [360, 245] width 96 height 19
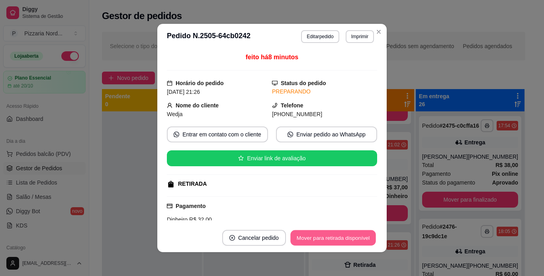
click at [354, 238] on button "Mover para retirada disponível" at bounding box center [332, 238] width 85 height 16
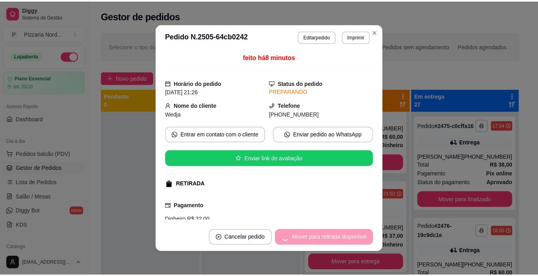
scroll to position [158, 0]
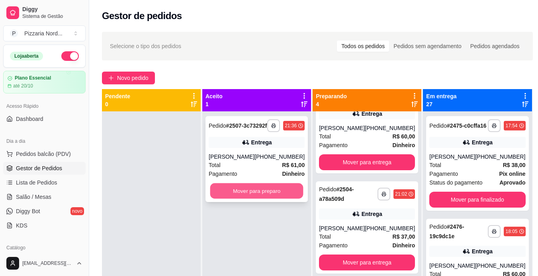
click at [273, 198] on button "Mover para preparo" at bounding box center [256, 191] width 93 height 16
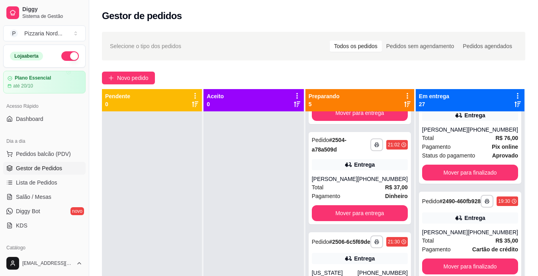
scroll to position [180, 0]
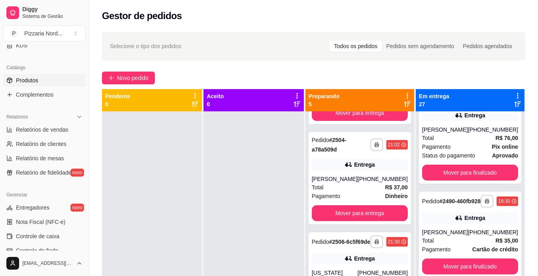
click at [34, 80] on span "Produtos" at bounding box center [27, 80] width 22 height 8
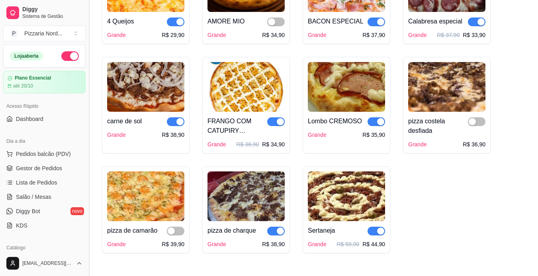
click at [88, 180] on button "Toggle Sidebar" at bounding box center [89, 138] width 6 height 276
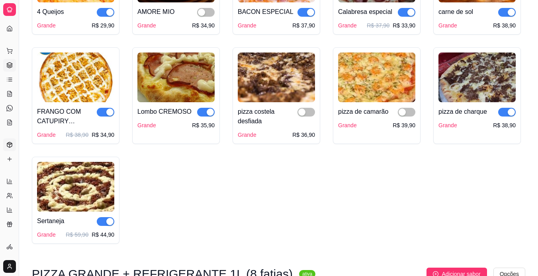
click at [10, 65] on icon at bounding box center [9, 65] width 6 height 6
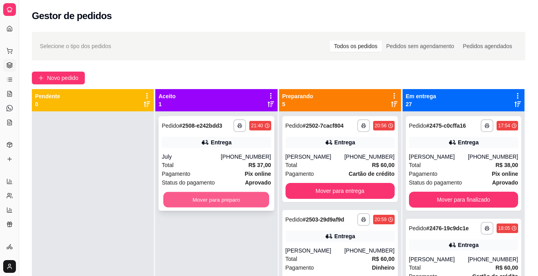
click at [207, 196] on button "Mover para preparo" at bounding box center [216, 200] width 106 height 16
click at [236, 197] on button "Mover para preparo" at bounding box center [216, 200] width 106 height 16
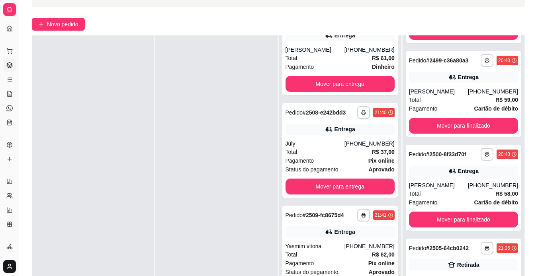
scroll to position [2380, 0]
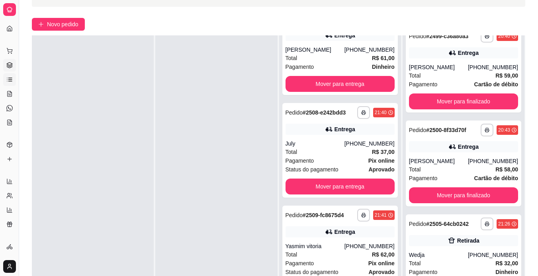
click at [6, 81] on icon at bounding box center [9, 79] width 6 height 6
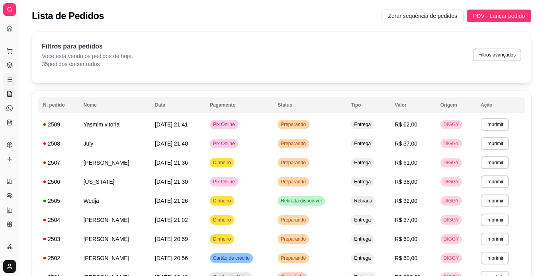
click at [11, 97] on link "Salão / Mesas" at bounding box center [9, 94] width 13 height 13
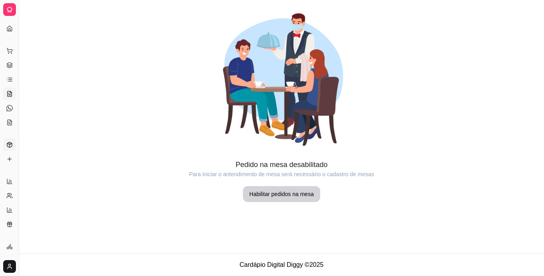
click at [10, 148] on link "Produtos" at bounding box center [9, 144] width 13 height 13
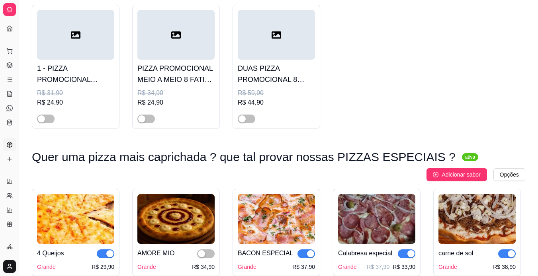
scroll to position [483, 0]
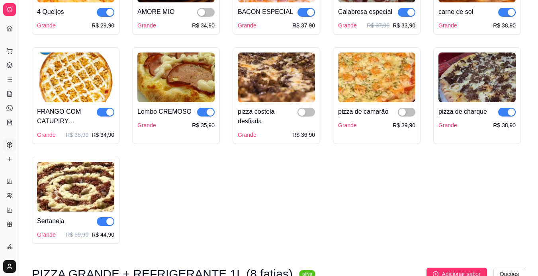
click at [104, 116] on span "button" at bounding box center [106, 112] width 18 height 9
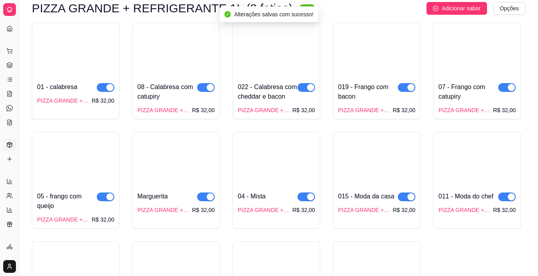
scroll to position [704, 0]
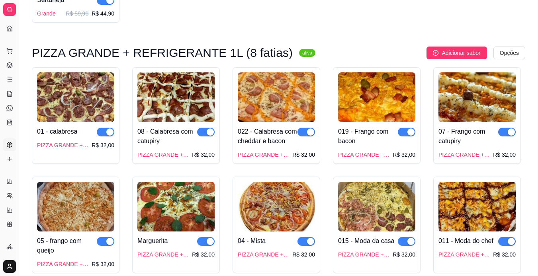
click at [509, 133] on div "button" at bounding box center [510, 132] width 7 height 7
click at [409, 135] on div "button" at bounding box center [410, 132] width 7 height 7
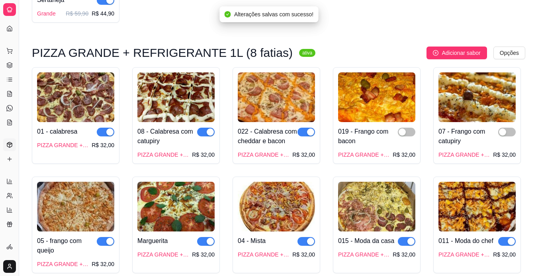
click at [506, 242] on button "button" at bounding box center [507, 241] width 18 height 9
click at [104, 242] on span "button" at bounding box center [106, 241] width 18 height 9
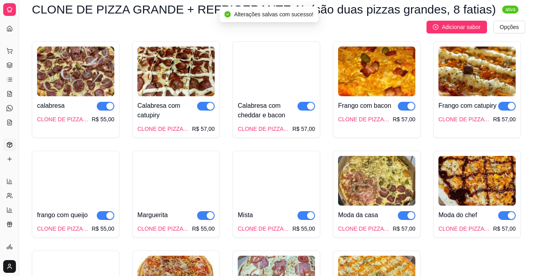
scroll to position [1103, 0]
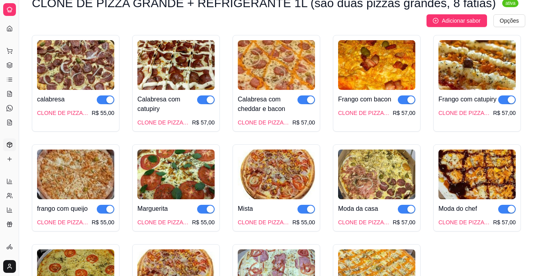
click at [508, 103] on div "button" at bounding box center [510, 99] width 7 height 7
click at [506, 211] on button "button" at bounding box center [507, 209] width 18 height 9
click at [401, 97] on div at bounding box center [407, 100] width 18 height 10
click at [402, 100] on span "button" at bounding box center [407, 99] width 18 height 9
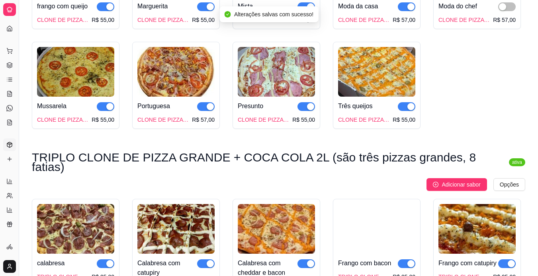
scroll to position [1413, 0]
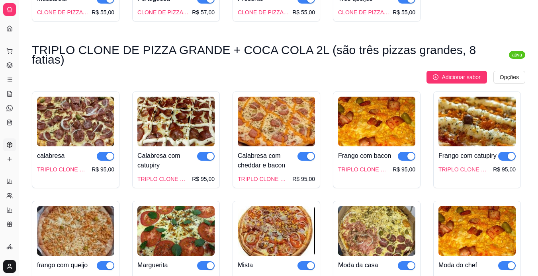
click at [510, 153] on div "button" at bounding box center [510, 156] width 7 height 7
click at [409, 153] on div "button" at bounding box center [410, 156] width 7 height 7
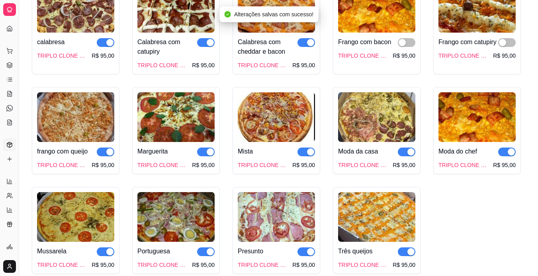
scroll to position [1533, 0]
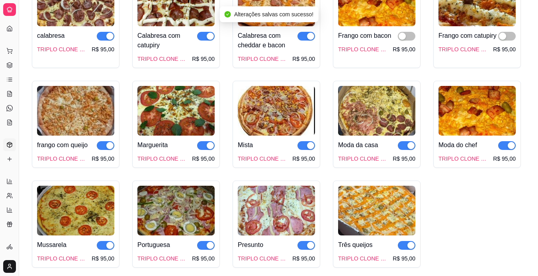
click at [508, 142] on div "button" at bounding box center [510, 145] width 7 height 7
click at [106, 141] on button "button" at bounding box center [106, 145] width 18 height 9
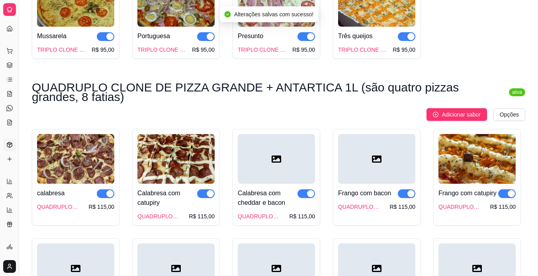
scroll to position [1849, 0]
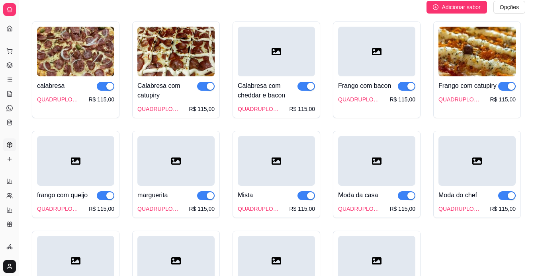
click at [505, 83] on span "button" at bounding box center [507, 86] width 18 height 9
click at [407, 82] on button "button" at bounding box center [407, 86] width 18 height 9
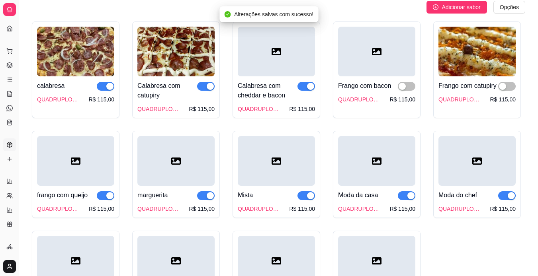
click at [101, 191] on span "button" at bounding box center [106, 195] width 18 height 9
click at [501, 191] on span "button" at bounding box center [507, 195] width 18 height 9
click at [11, 64] on icon at bounding box center [9, 65] width 6 height 6
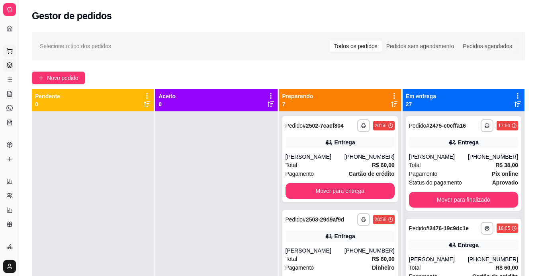
click at [11, 52] on icon at bounding box center [9, 50] width 5 height 4
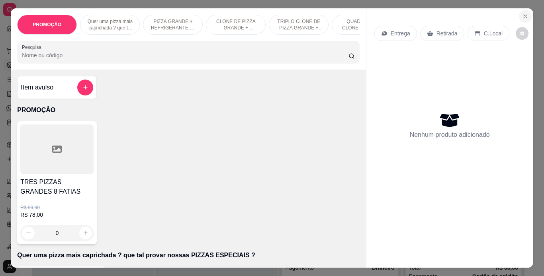
drag, startPoint x: 514, startPoint y: 13, endPoint x: 519, endPoint y: 13, distance: 5.2
click at [519, 13] on section "PROMOÇÂO Quer uma pizza mais caprichada ? que tal provar nossas PIZZAS ESPECIAI…" at bounding box center [272, 137] width 522 height 259
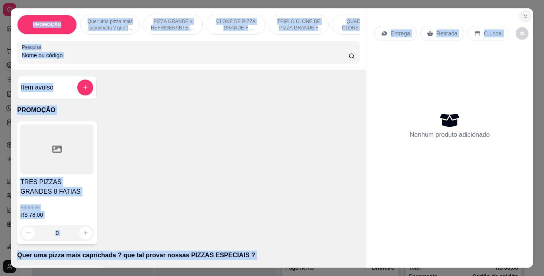
click at [522, 13] on icon "Close" at bounding box center [525, 16] width 6 height 6
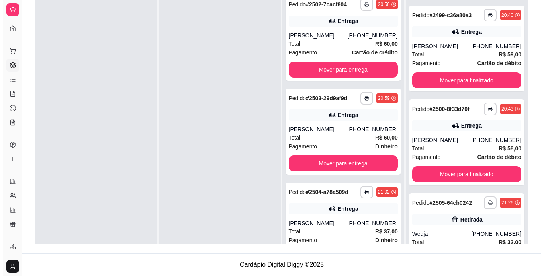
scroll to position [2344, 0]
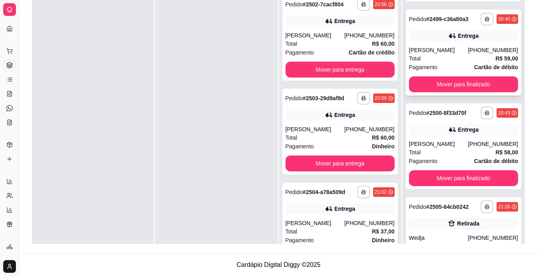
click at [446, 50] on div "**********" at bounding box center [462, 53] width 115 height 86
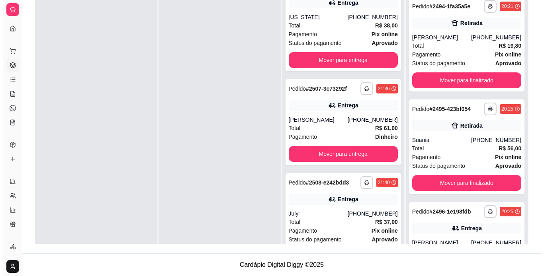
scroll to position [329, 0]
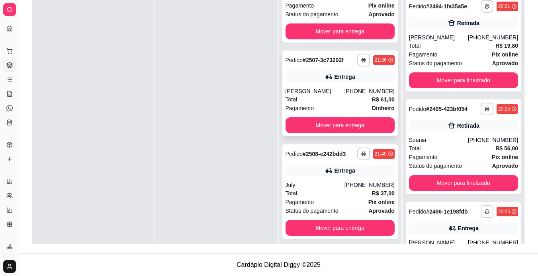
click at [352, 113] on div "Pagamento Dinheiro" at bounding box center [339, 108] width 109 height 9
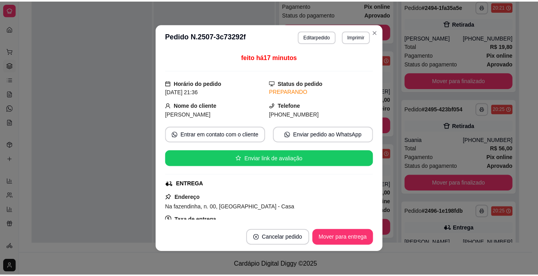
scroll to position [147, 0]
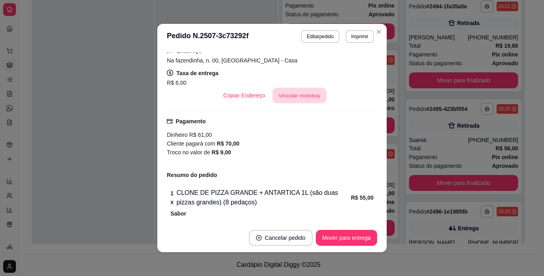
click at [300, 99] on button "Vincular motoboy" at bounding box center [299, 96] width 54 height 16
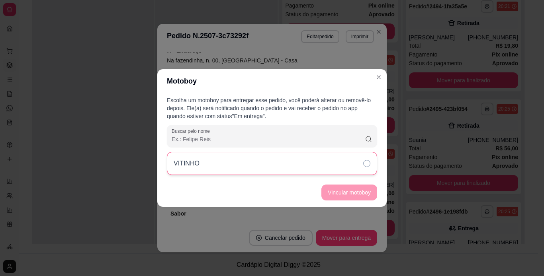
click at [286, 166] on div "VITINHO" at bounding box center [272, 163] width 210 height 23
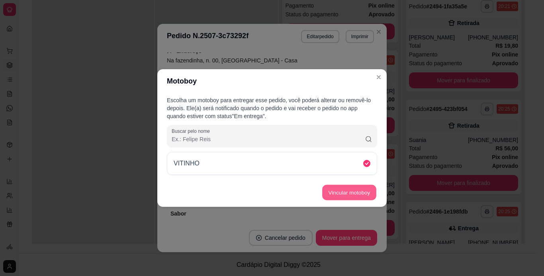
click at [350, 199] on button "Vincular motoboy" at bounding box center [349, 193] width 54 height 16
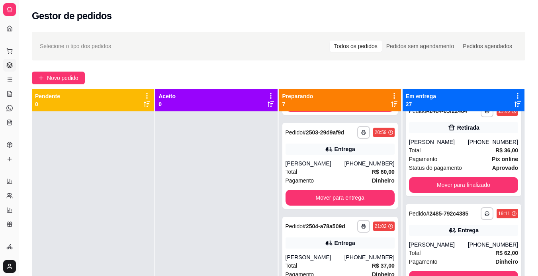
scroll to position [0, 0]
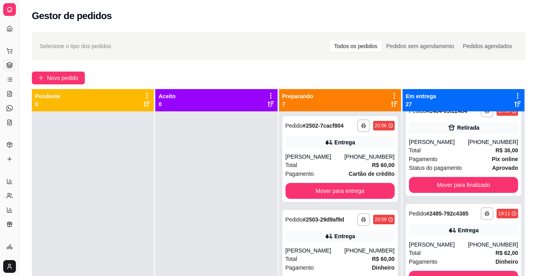
click at [510, 252] on div "**********" at bounding box center [463, 249] width 122 height 276
drag, startPoint x: 510, startPoint y: 252, endPoint x: 516, endPoint y: 253, distance: 6.1
click at [516, 253] on div "**********" at bounding box center [463, 249] width 122 height 276
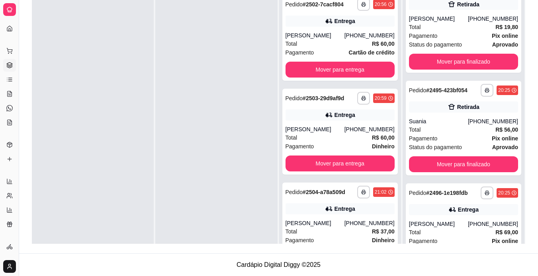
scroll to position [1816, 0]
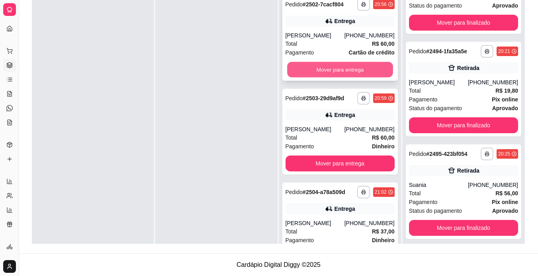
click at [302, 70] on button "Mover para entrega" at bounding box center [340, 70] width 106 height 16
click at [315, 69] on button "Mover para entrega" at bounding box center [340, 70] width 106 height 16
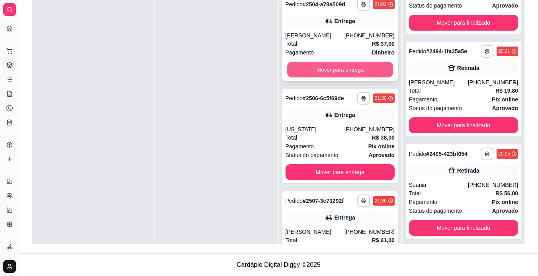
click at [288, 78] on button "Mover para entrega" at bounding box center [340, 70] width 106 height 16
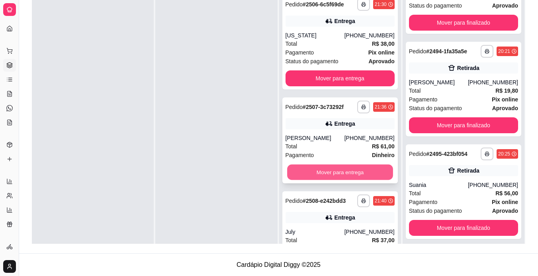
click at [347, 170] on button "Mover para entrega" at bounding box center [340, 173] width 106 height 16
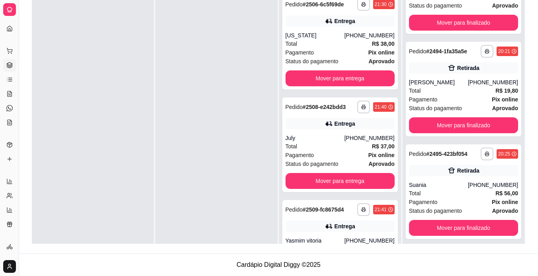
scroll to position [40, 0]
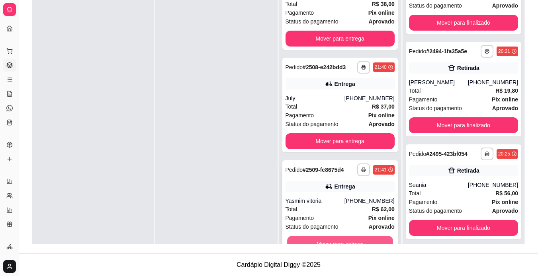
click at [374, 238] on button "Mover para entrega" at bounding box center [340, 244] width 106 height 16
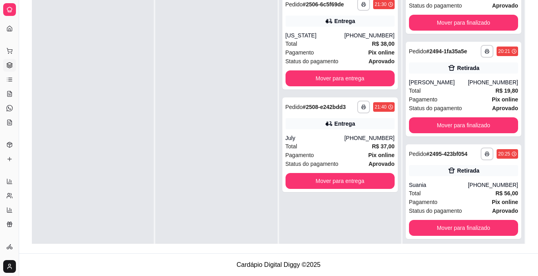
scroll to position [0, 0]
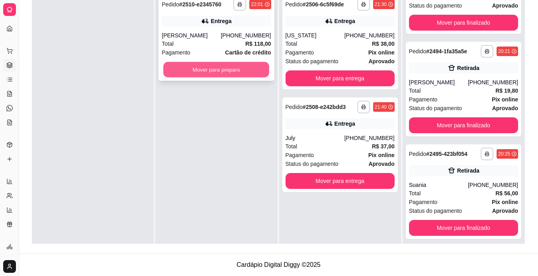
click at [212, 75] on button "Mover para preparo" at bounding box center [216, 70] width 106 height 16
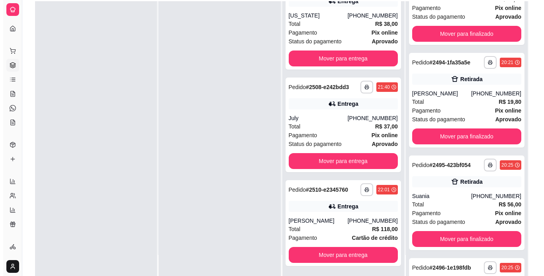
scroll to position [121, 0]
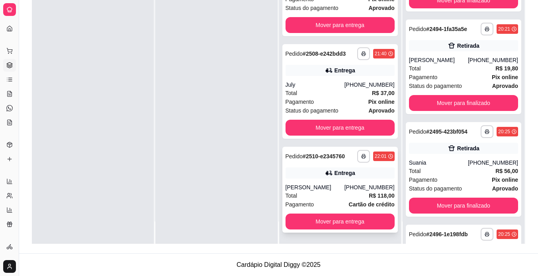
click at [311, 197] on div "Total R$ 118,00" at bounding box center [339, 195] width 109 height 9
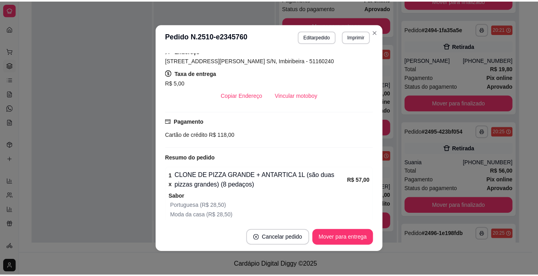
scroll to position [294, 0]
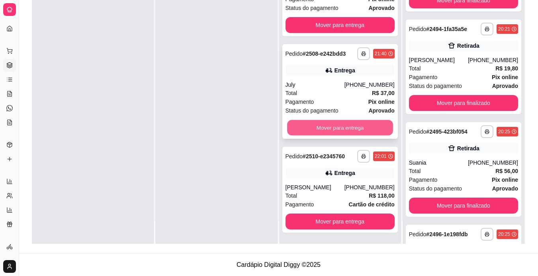
click at [359, 131] on button "Mover para entrega" at bounding box center [340, 128] width 106 height 16
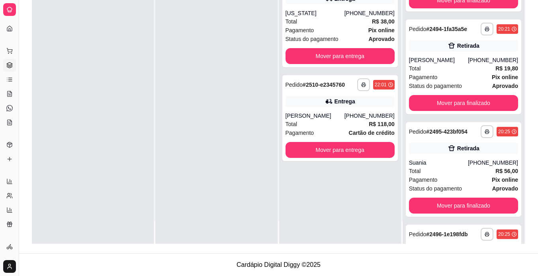
scroll to position [0, 0]
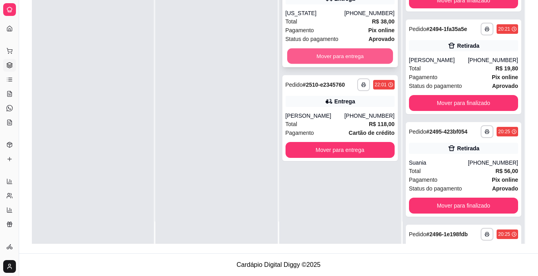
click at [362, 60] on button "Mover para entrega" at bounding box center [340, 57] width 106 height 16
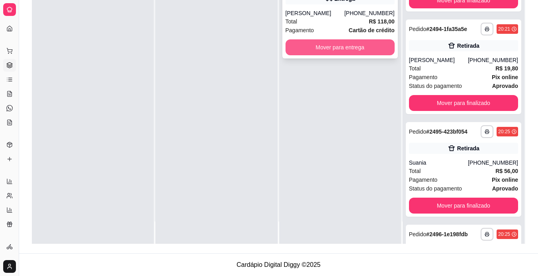
click at [335, 44] on button "Mover para entrega" at bounding box center [339, 47] width 109 height 16
